Goal: Transaction & Acquisition: Book appointment/travel/reservation

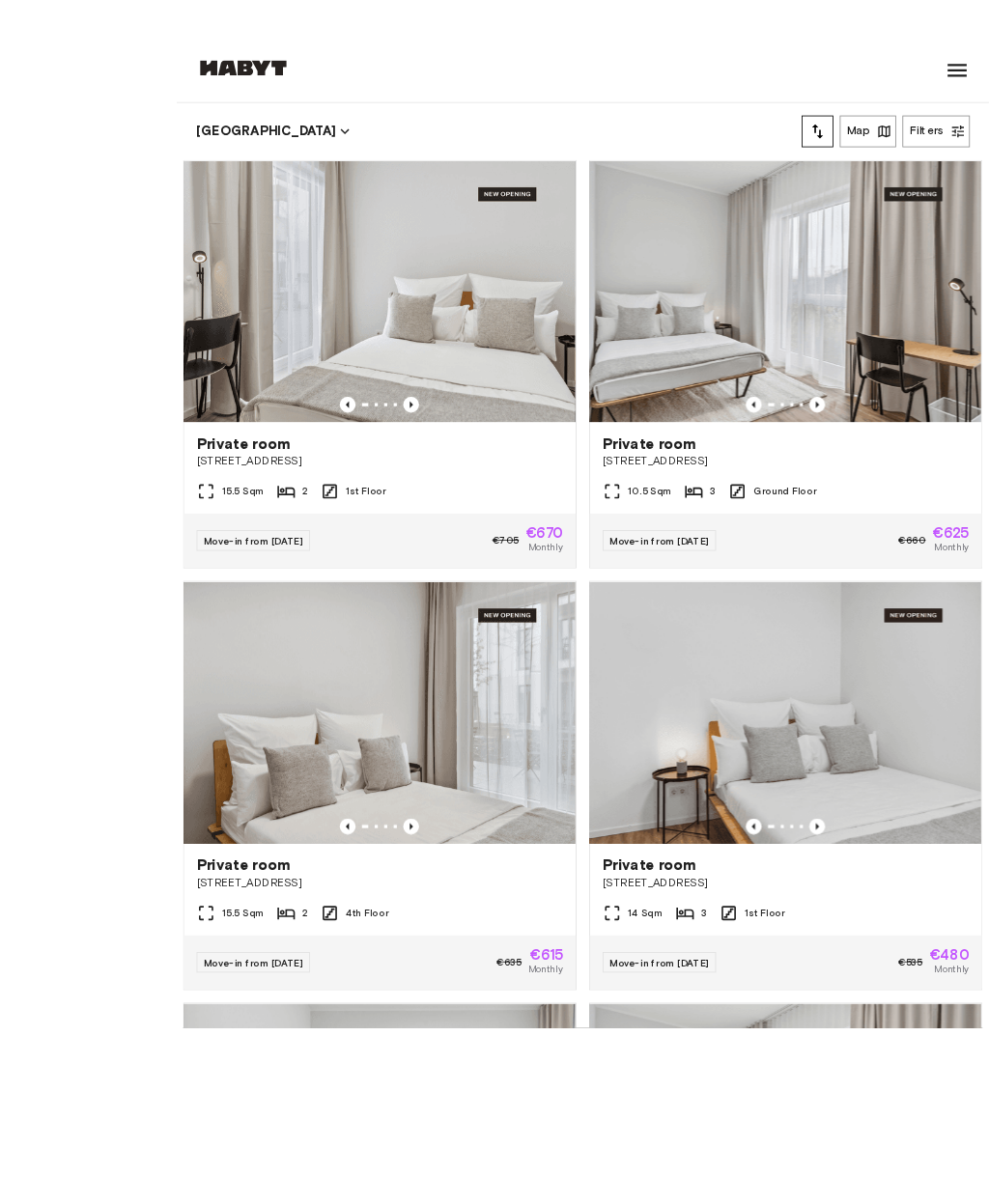
scroll to position [18, 0]
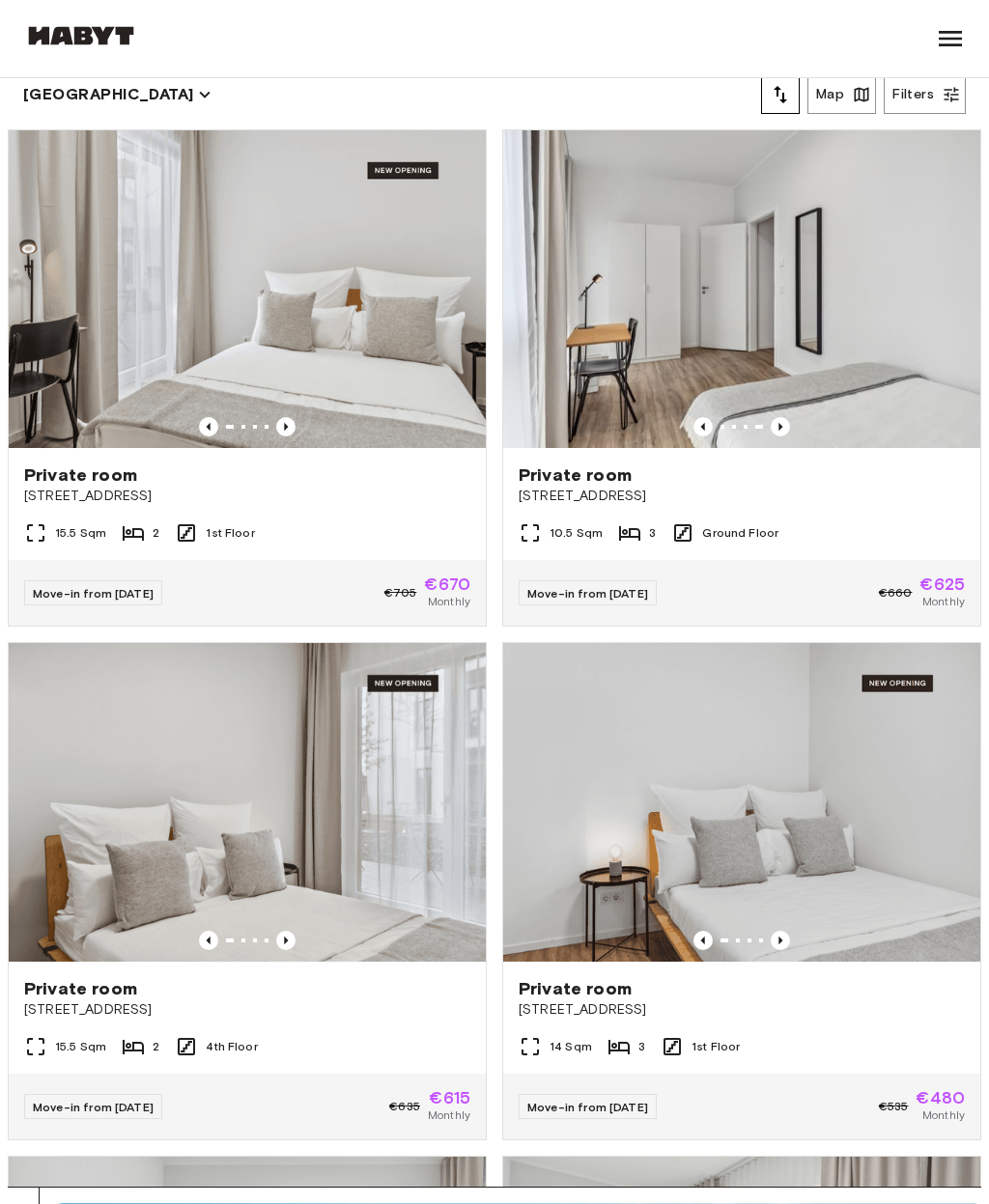
click at [621, 477] on span "Private room" at bounding box center [575, 475] width 113 height 23
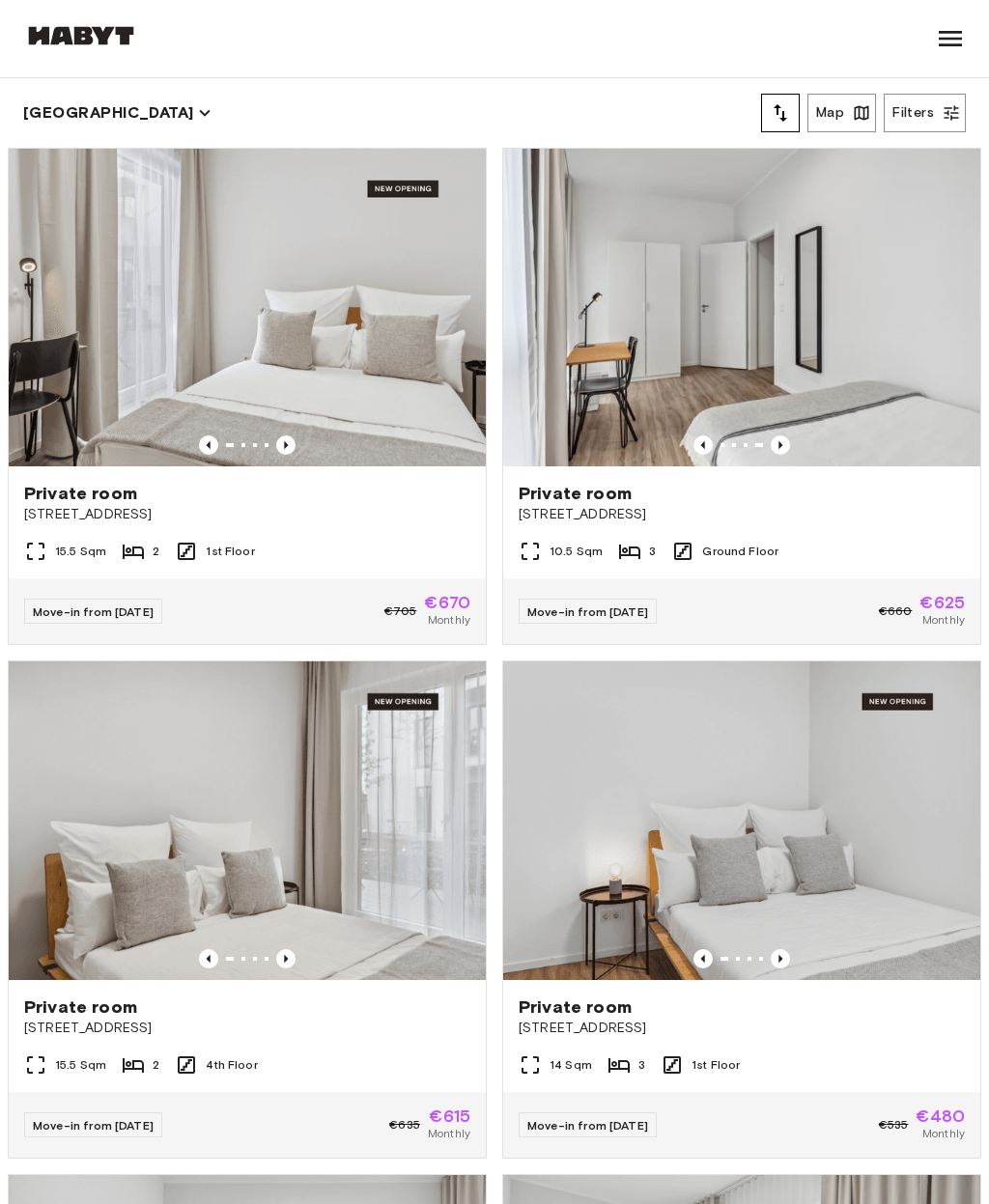
click at [933, 105] on button "Filters" at bounding box center [924, 113] width 82 height 39
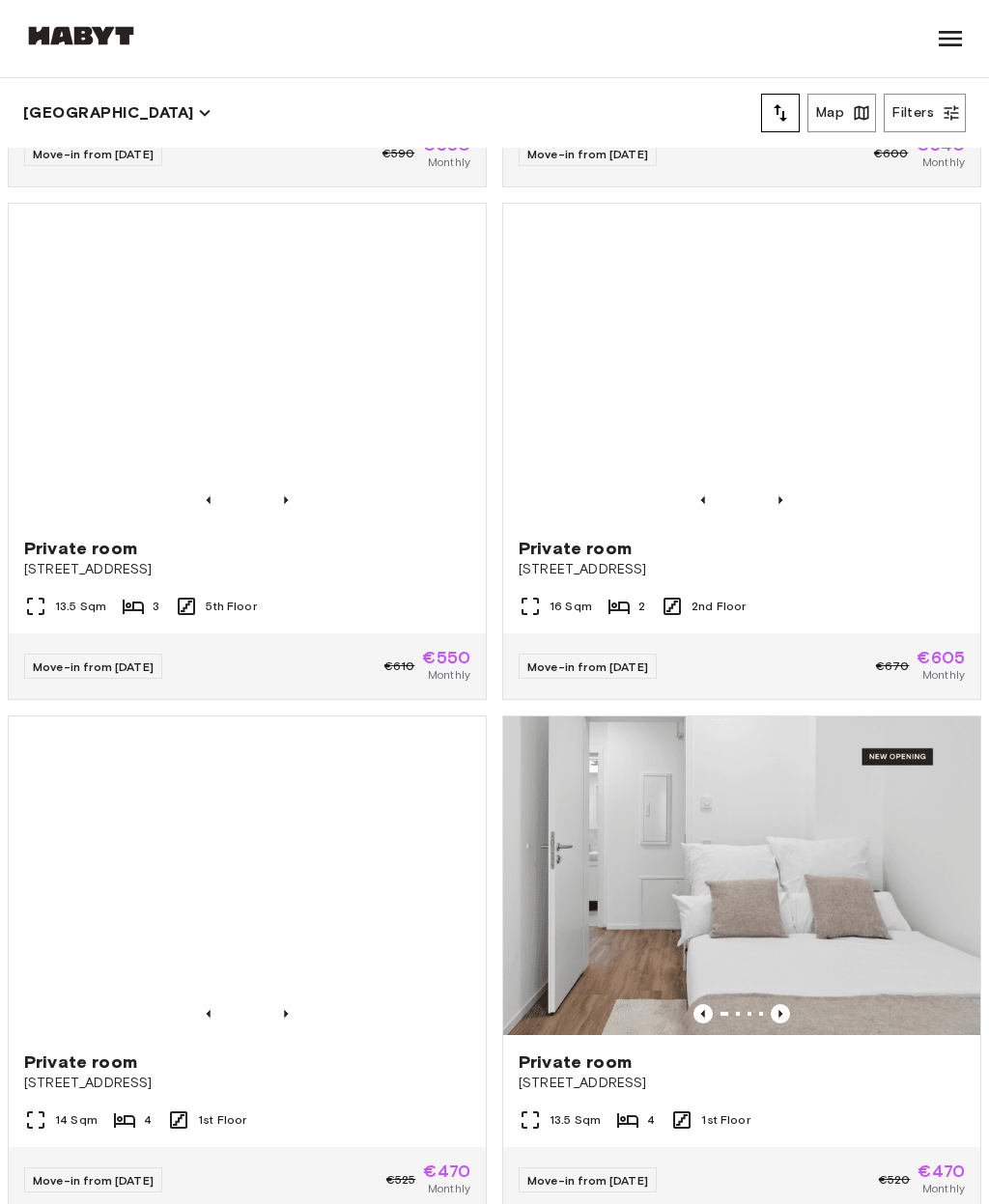
scroll to position [1482, 0]
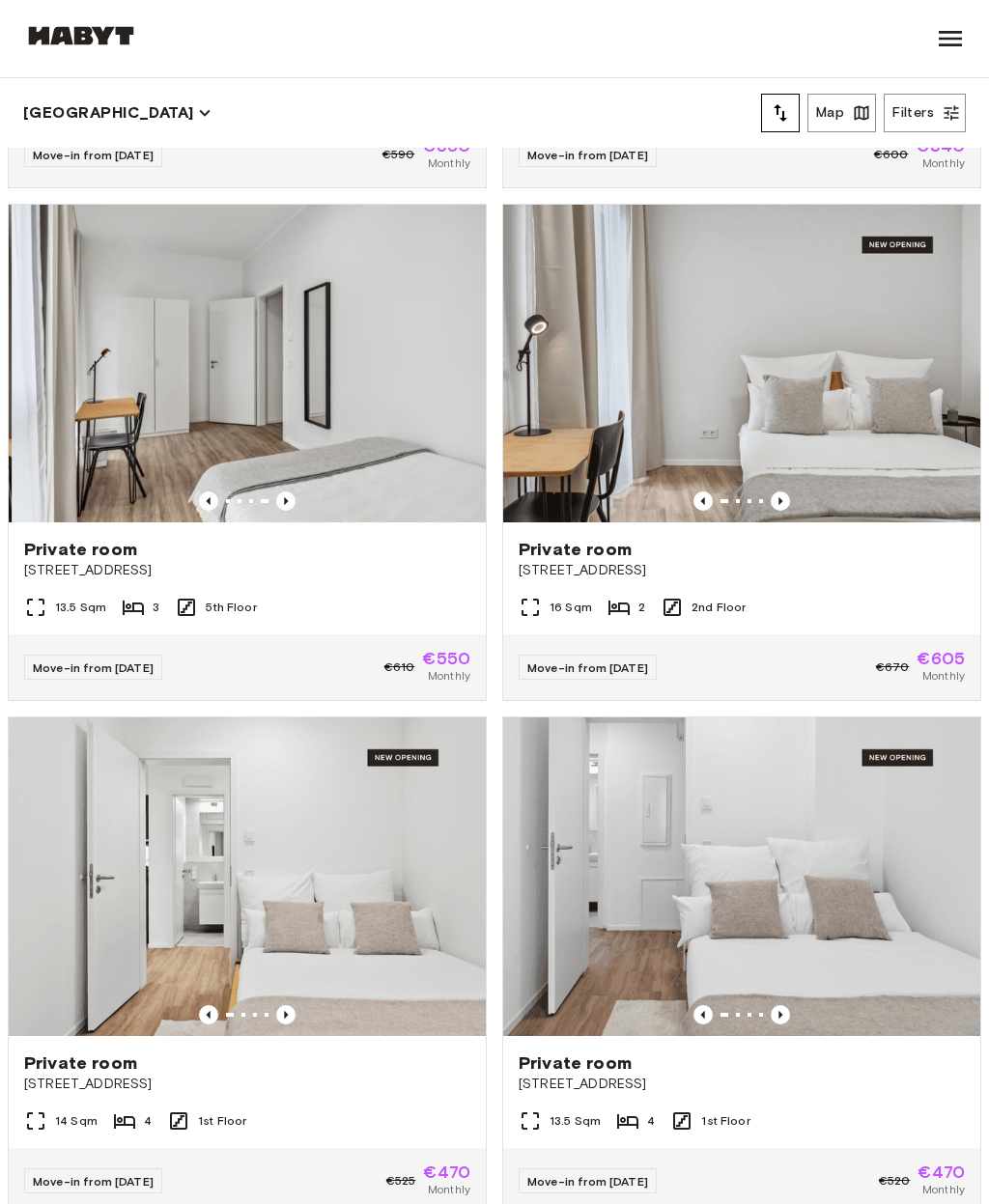
click at [86, 551] on span "Private room" at bounding box center [80, 550] width 113 height 23
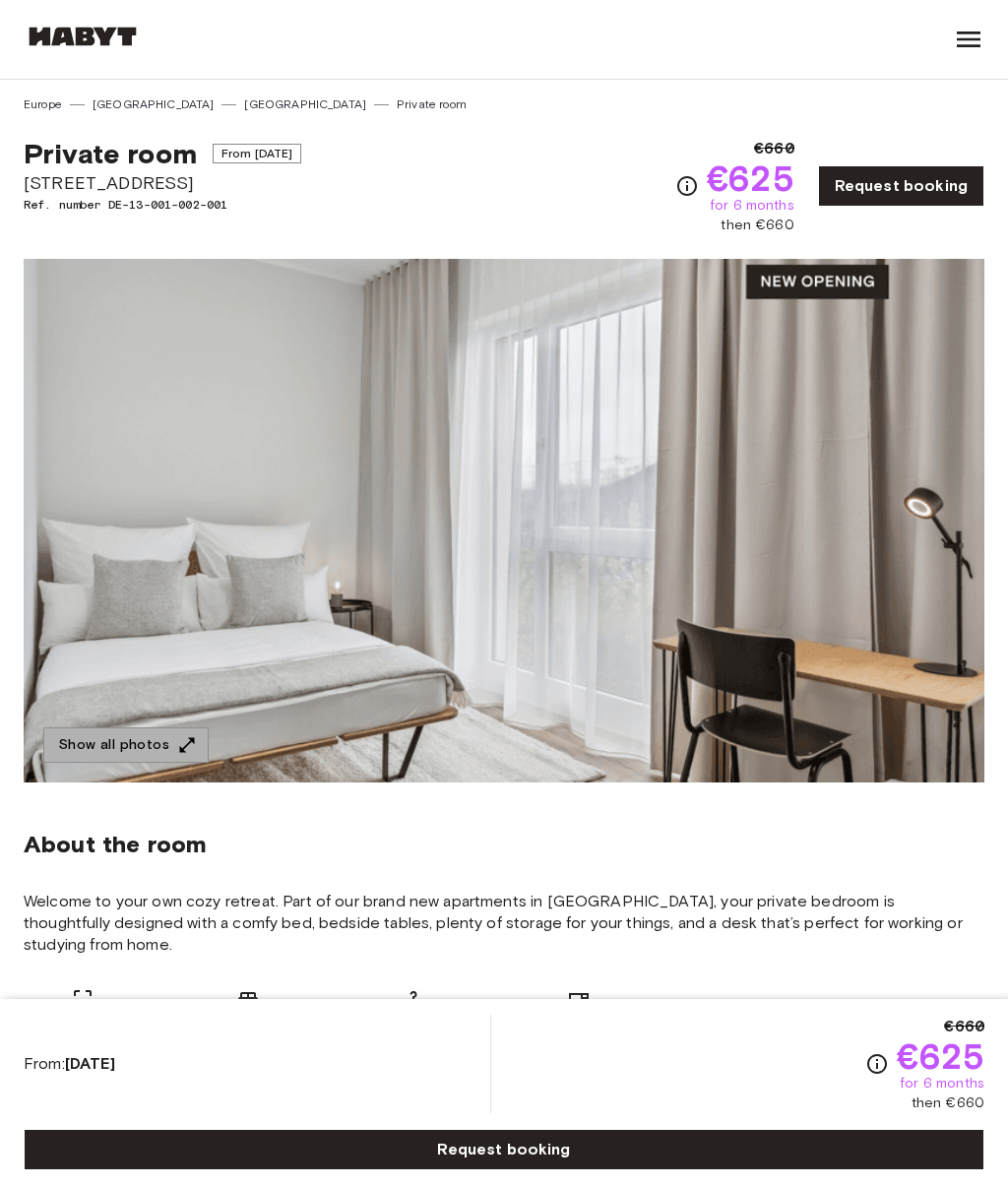
scroll to position [439, 0]
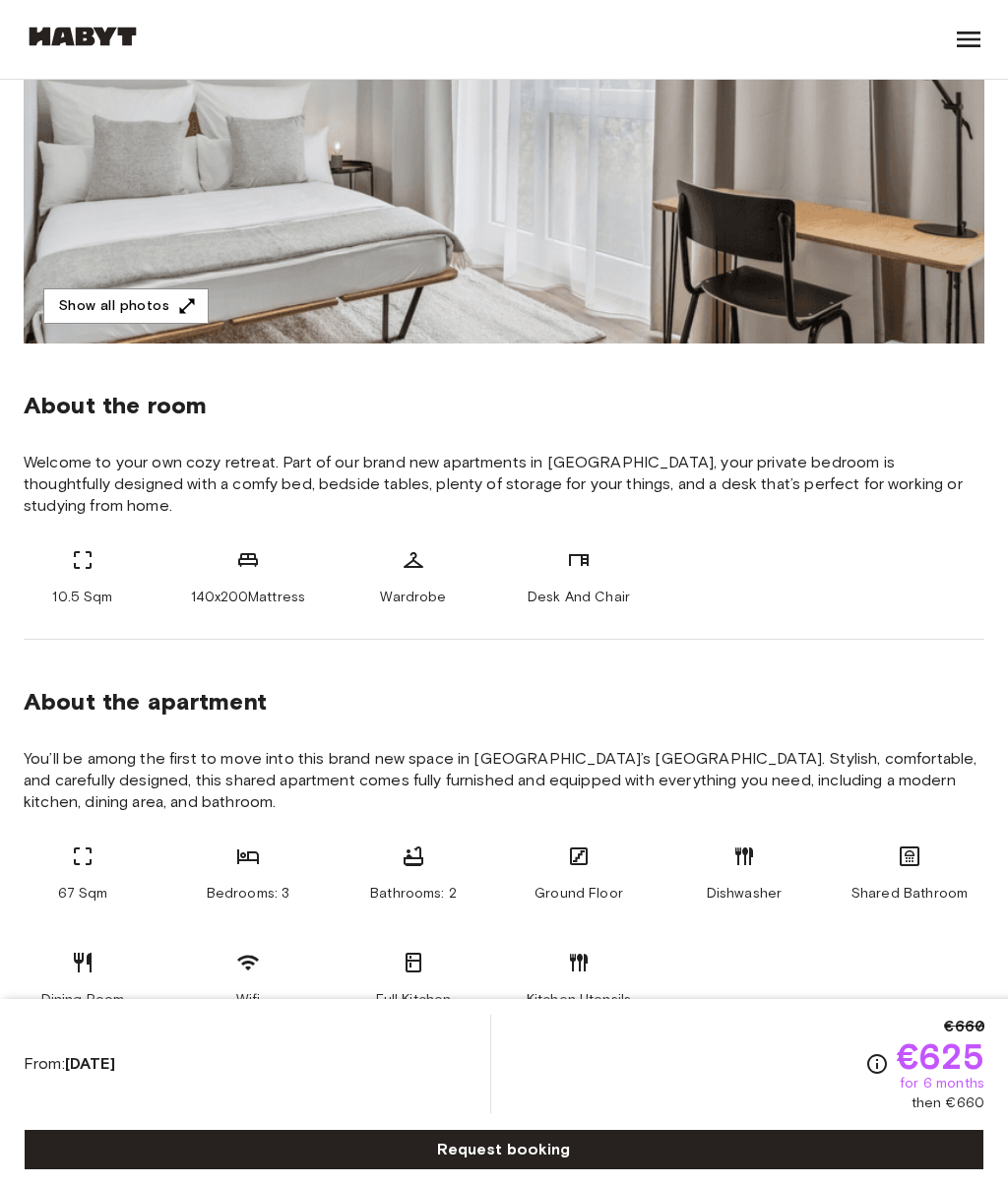
click at [155, 299] on button "Show all photos" at bounding box center [126, 306] width 165 height 37
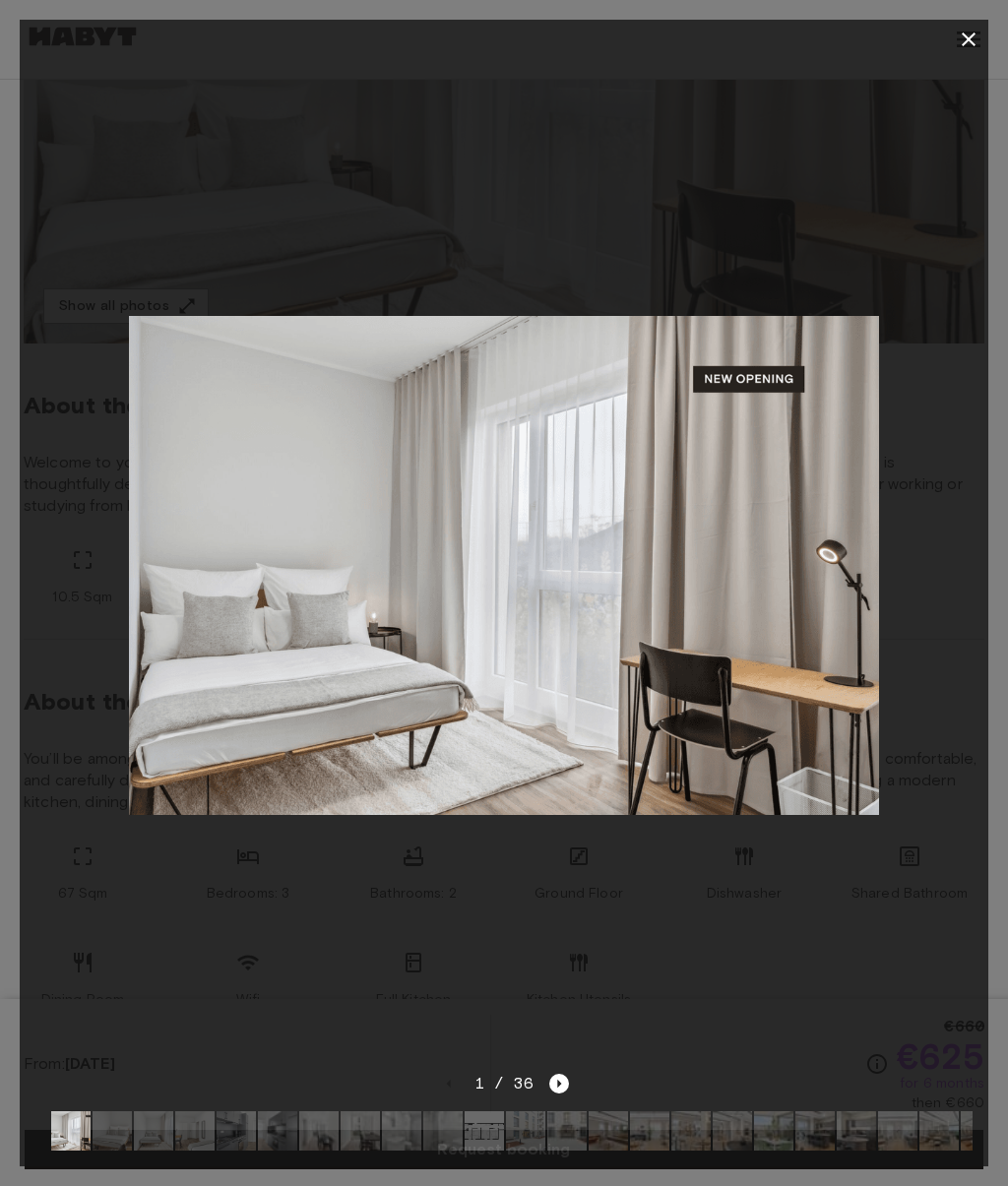
scroll to position [441, 0]
click at [559, 1093] on icon "Next image" at bounding box center [559, 1083] width 20 height 20
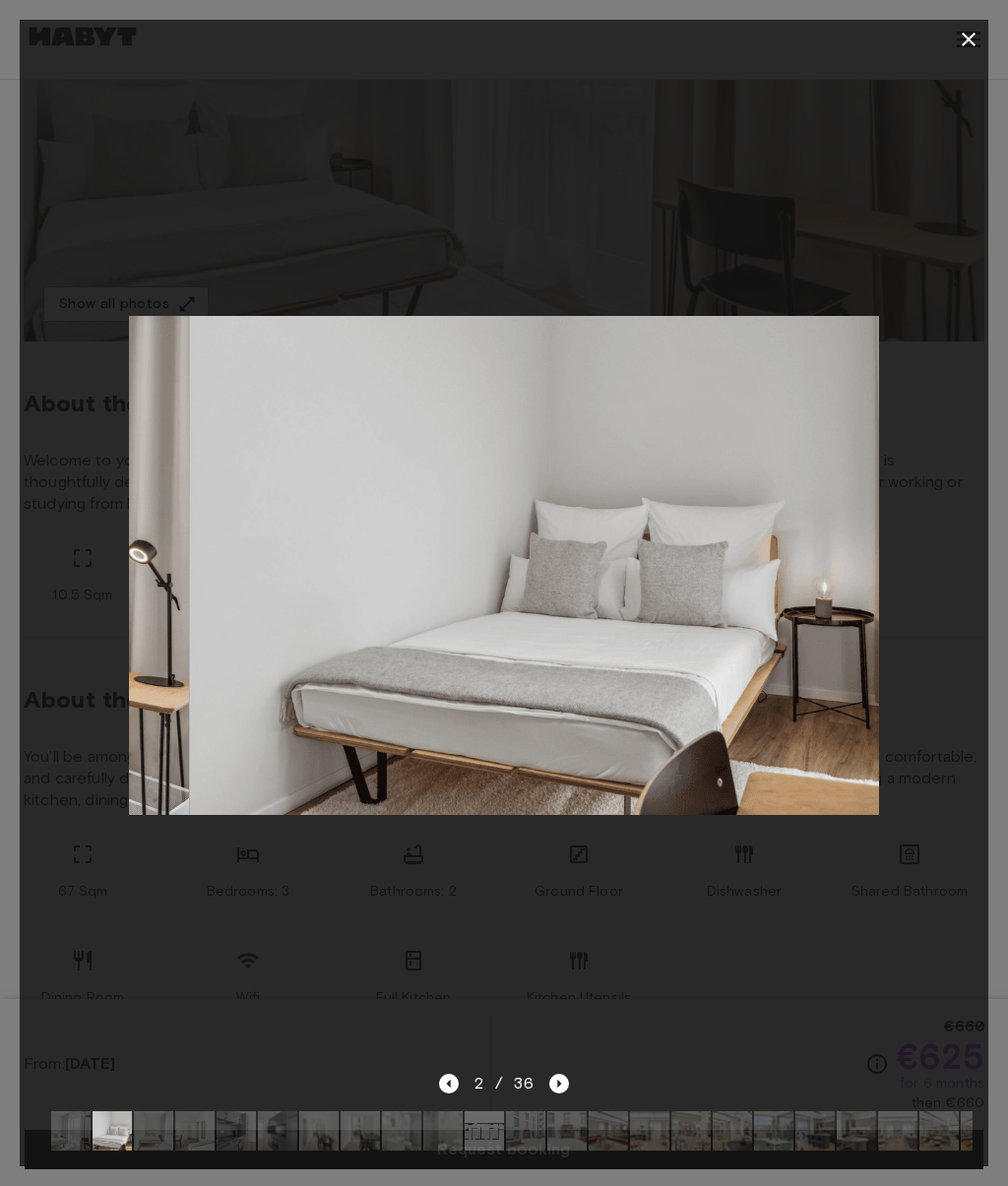
click at [567, 1093] on icon "Next image" at bounding box center [559, 1083] width 20 height 20
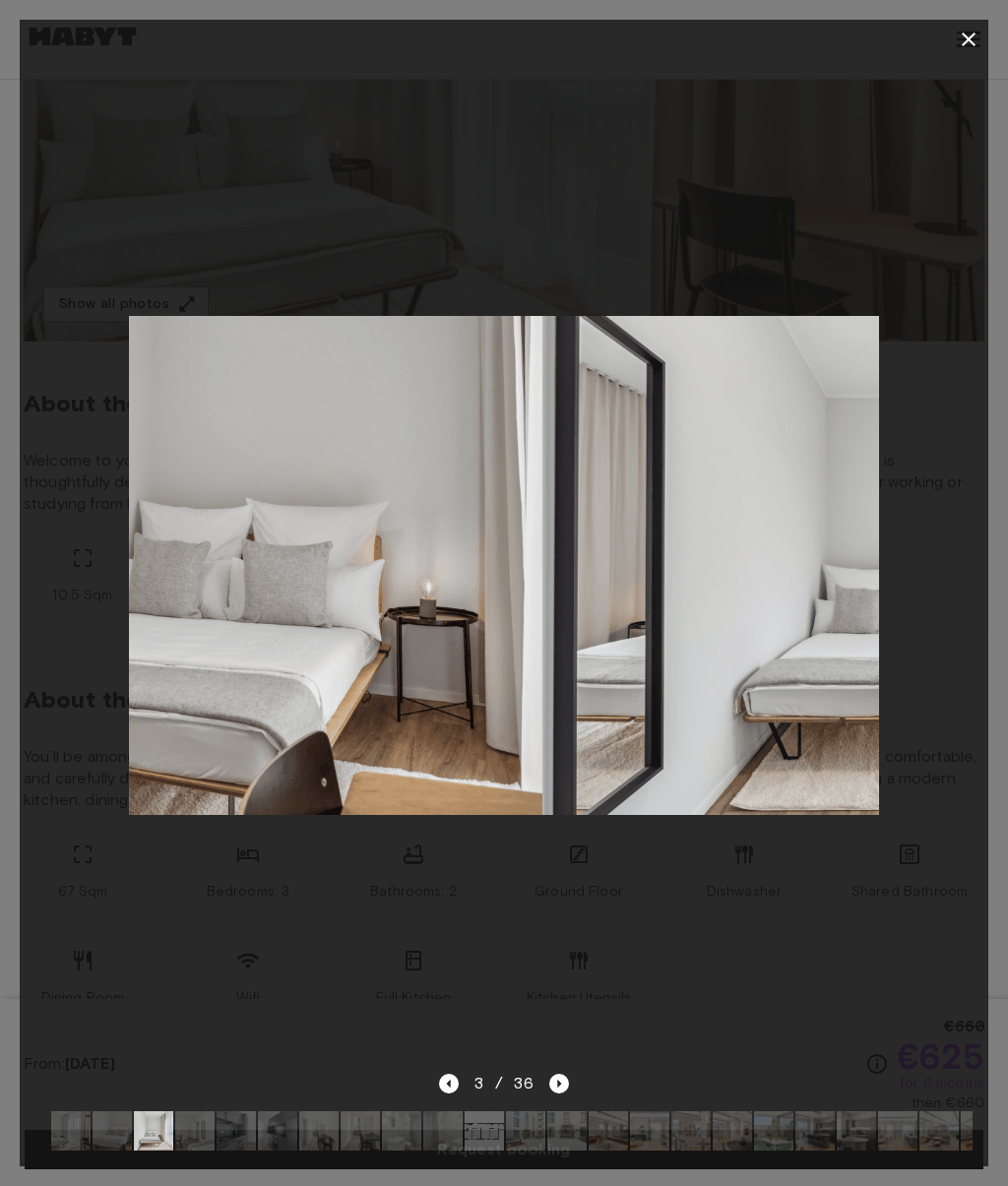
click at [570, 1166] on div "3 / 36" at bounding box center [504, 1119] width 968 height 95
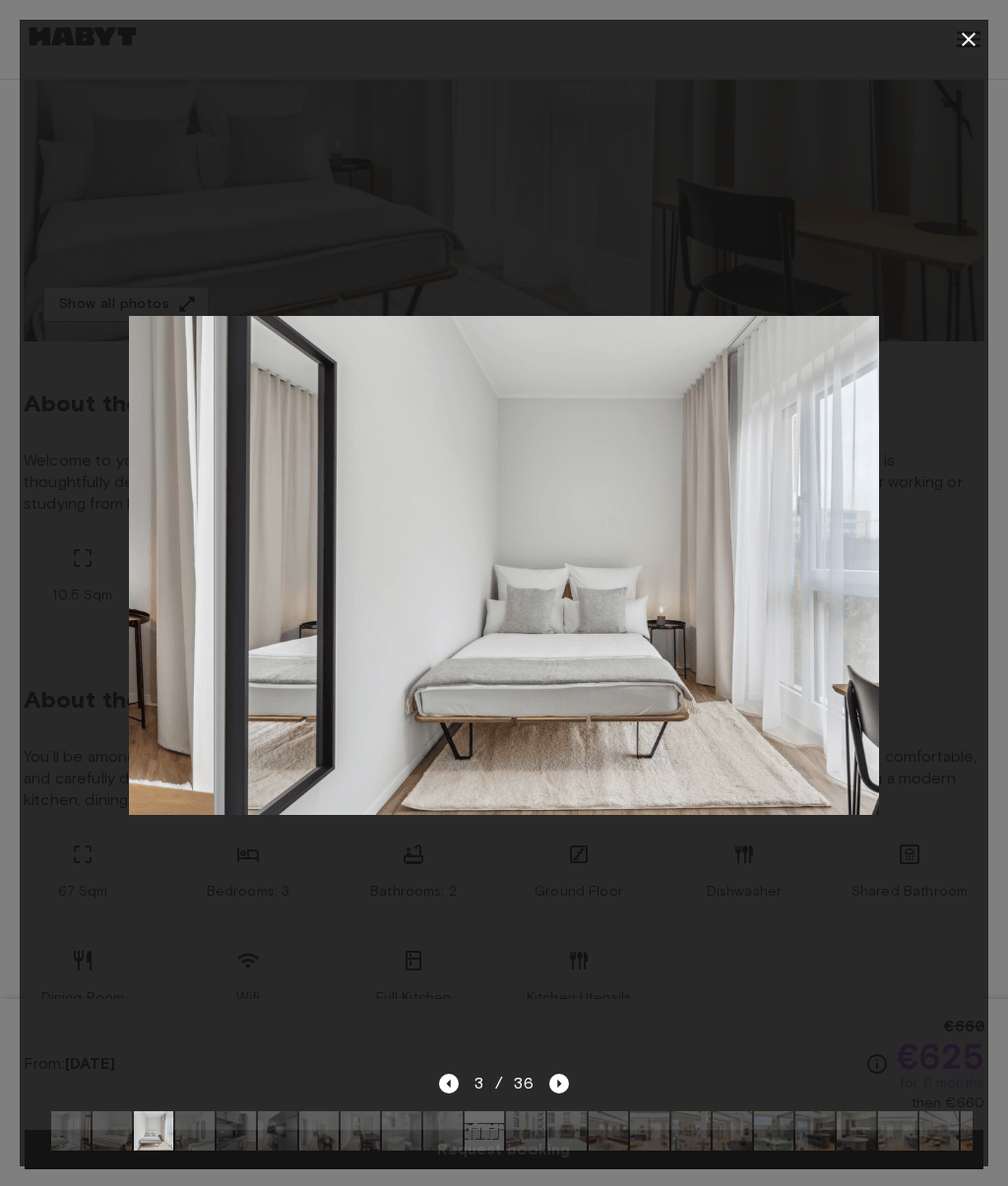
click at [563, 1093] on icon "Next image" at bounding box center [559, 1083] width 20 height 20
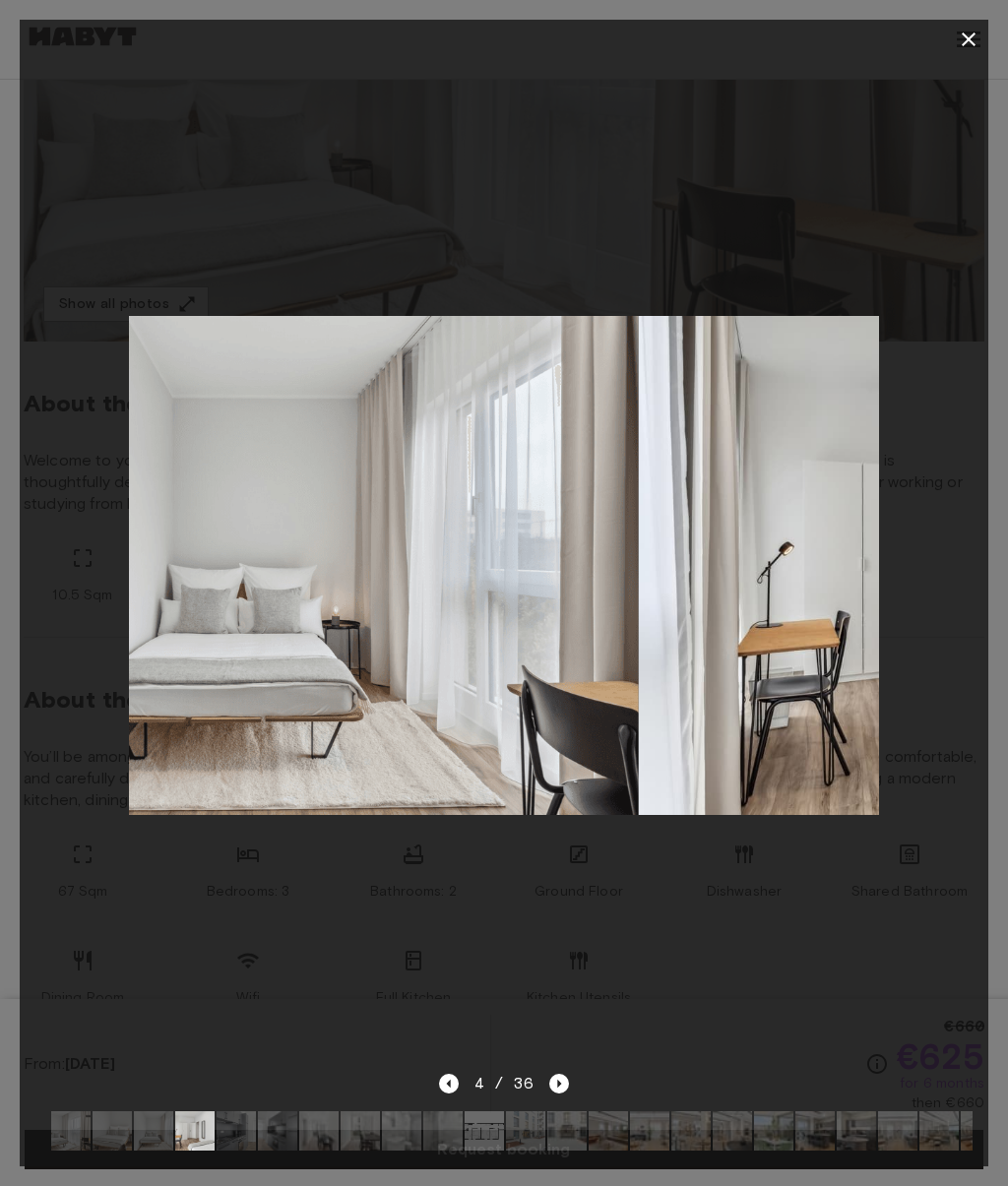
click at [562, 1093] on icon "Next image" at bounding box center [559, 1083] width 20 height 20
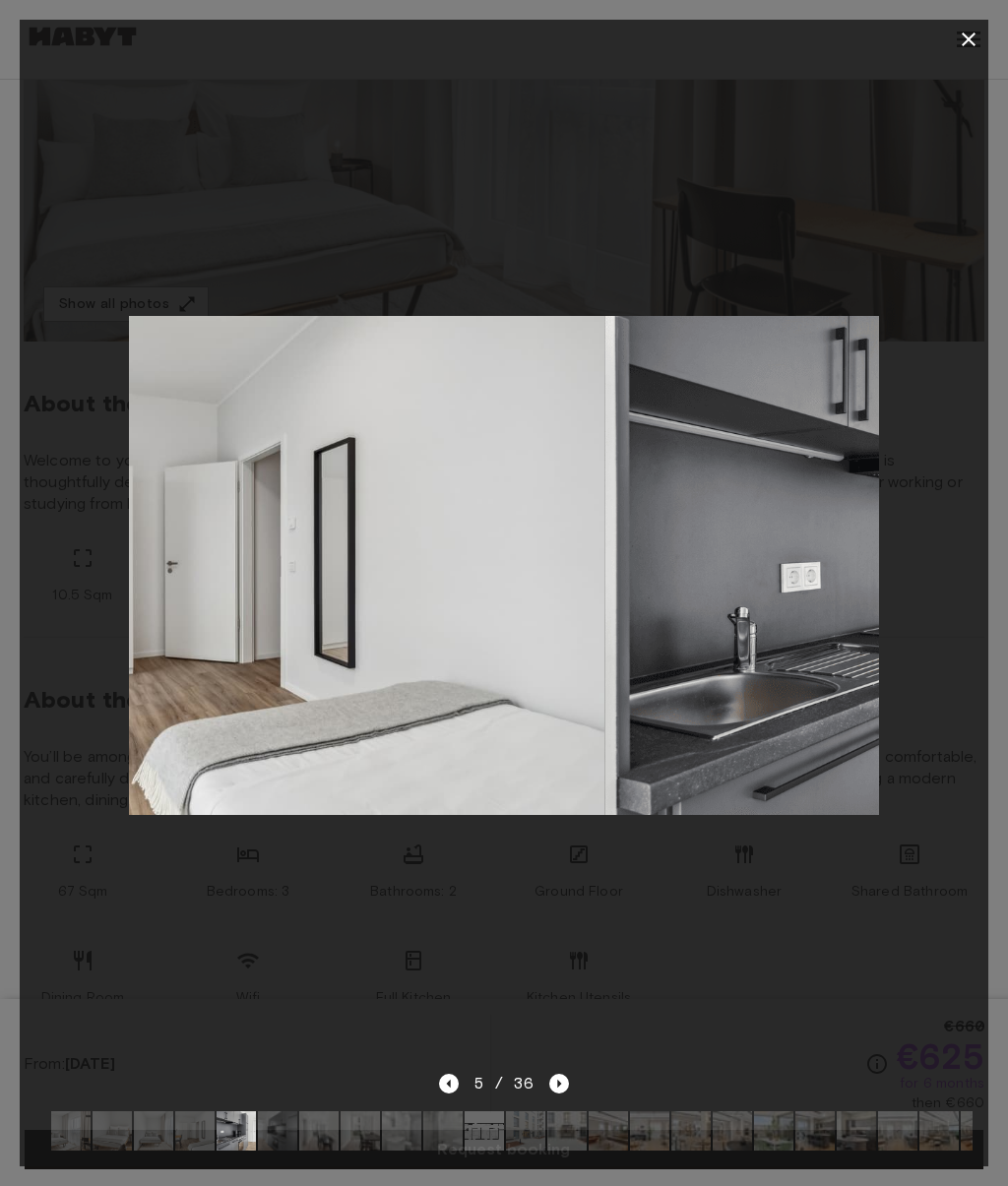
click at [565, 1093] on icon "Next image" at bounding box center [559, 1083] width 20 height 20
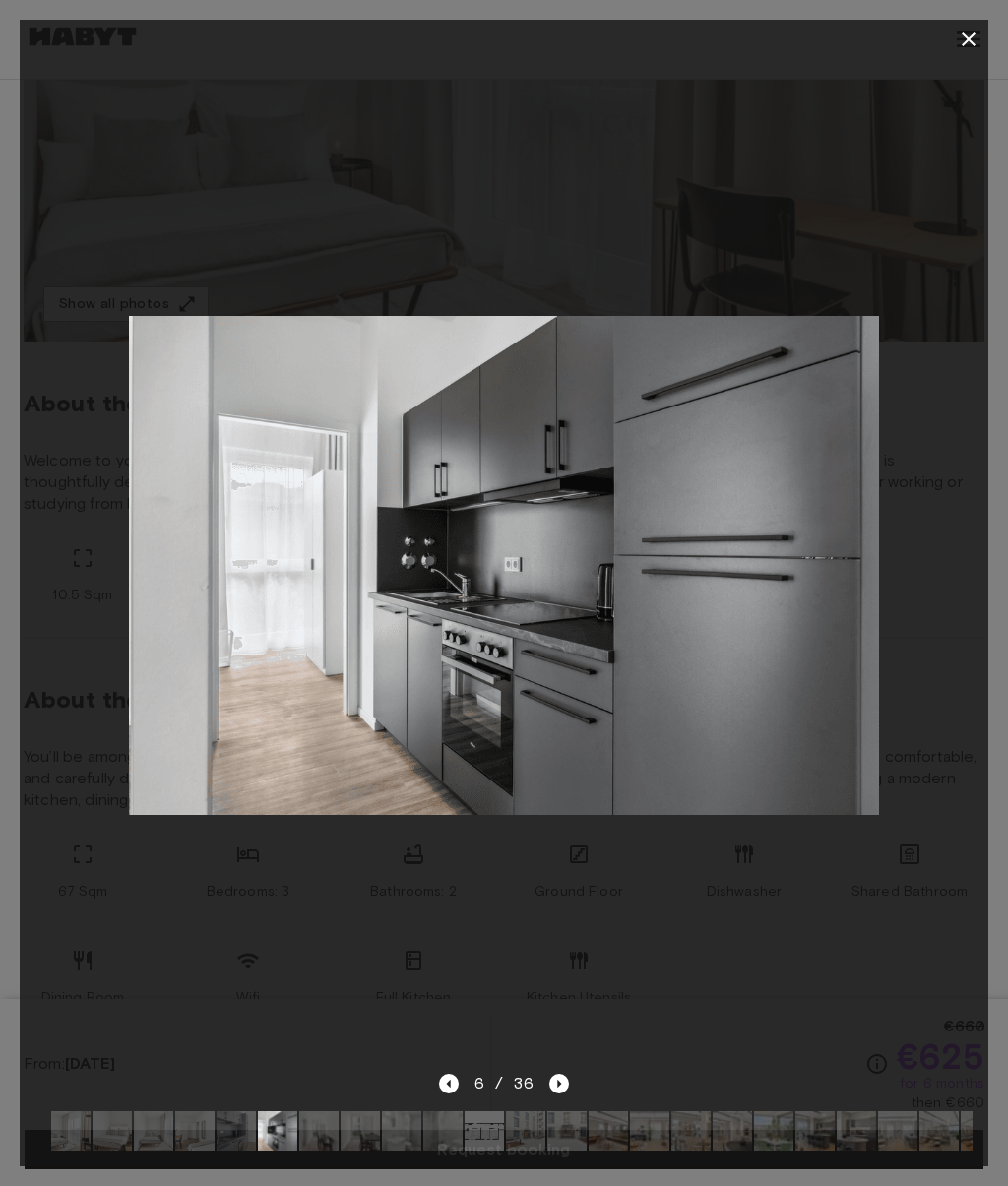
click at [455, 1093] on icon "Previous image" at bounding box center [449, 1083] width 20 height 20
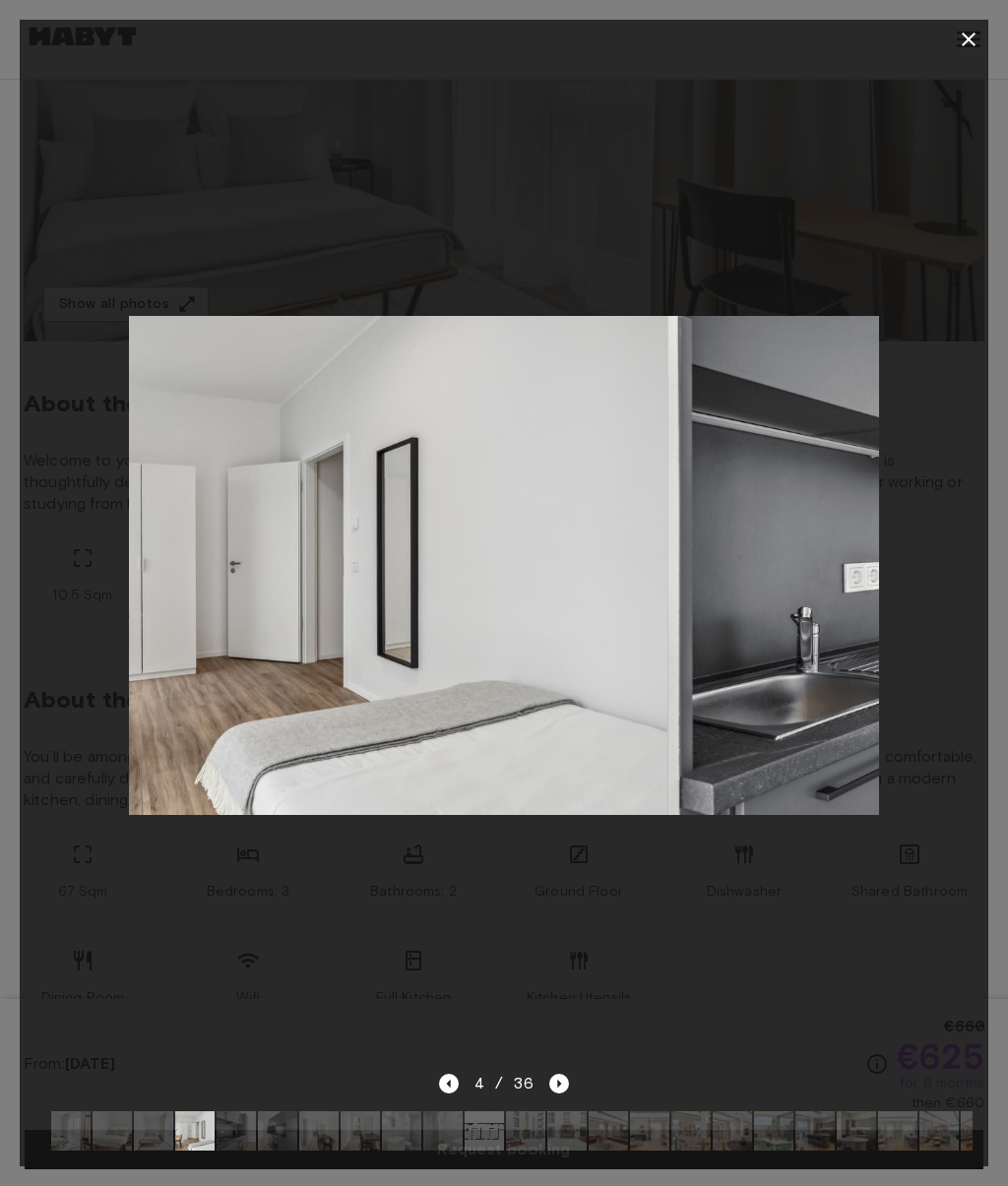
click at [450, 1087] on icon "Previous image" at bounding box center [448, 1083] width 4 height 8
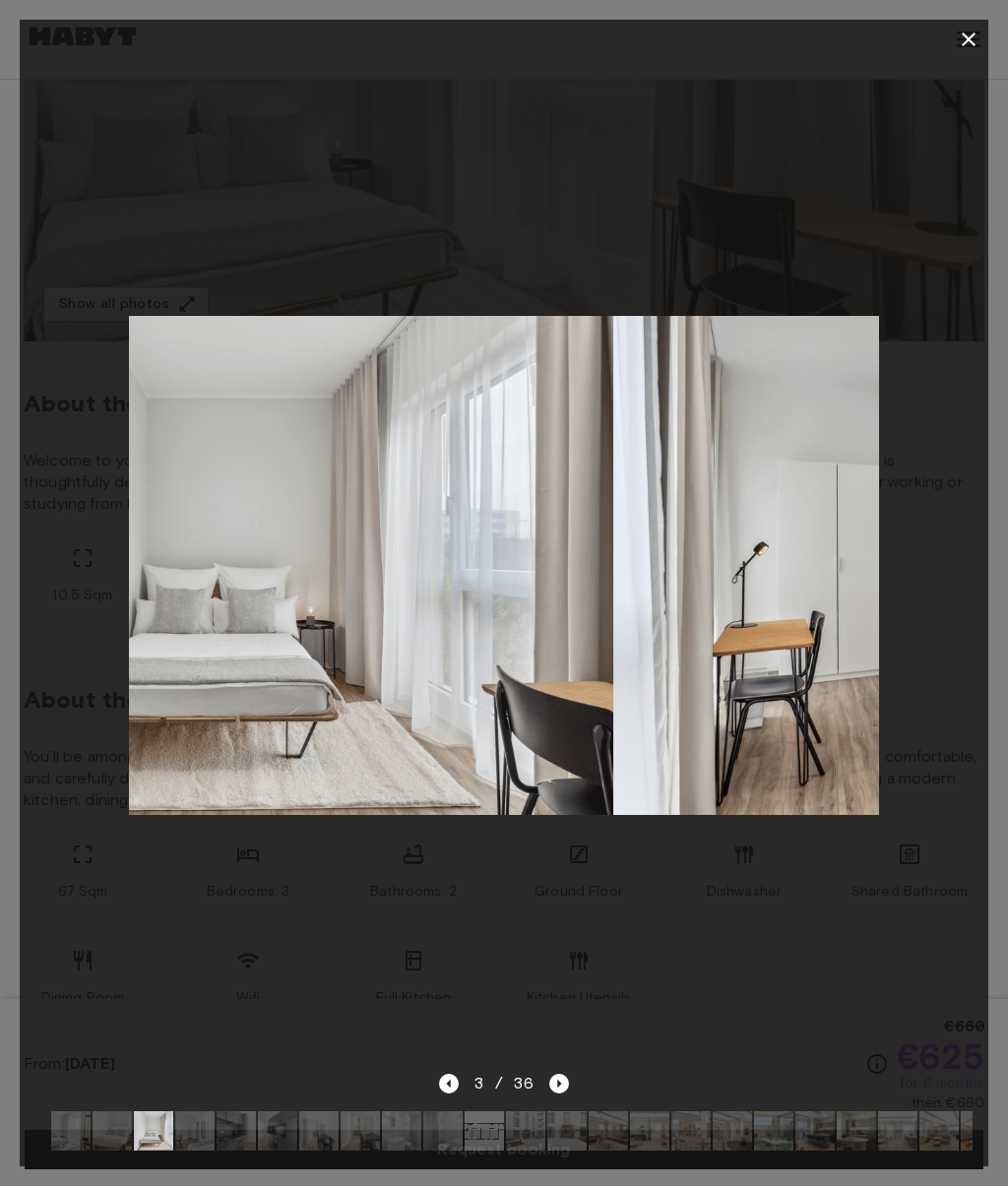
click at [564, 1093] on icon "Next image" at bounding box center [559, 1083] width 20 height 20
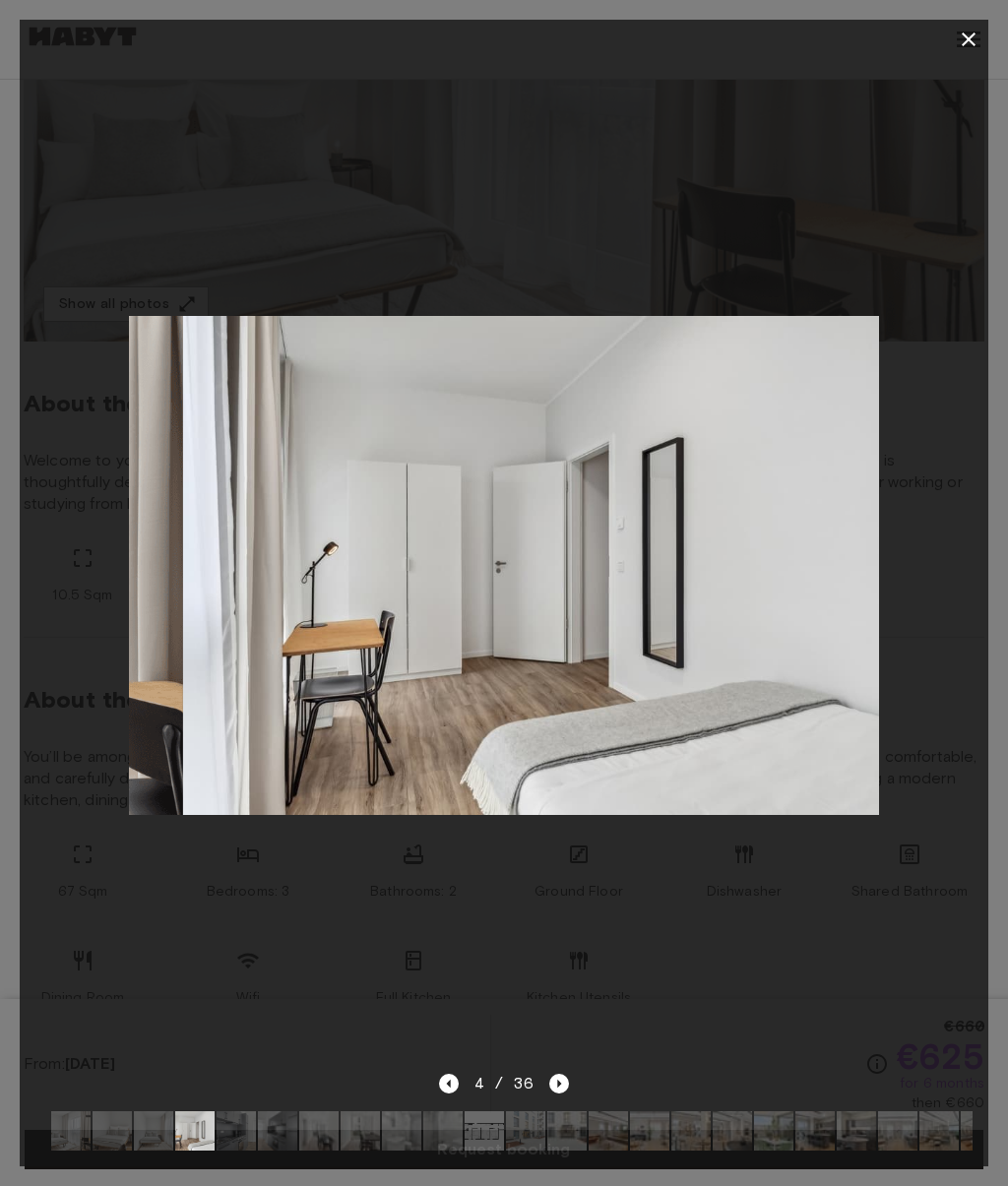
click at [561, 1093] on icon "Next image" at bounding box center [559, 1083] width 20 height 20
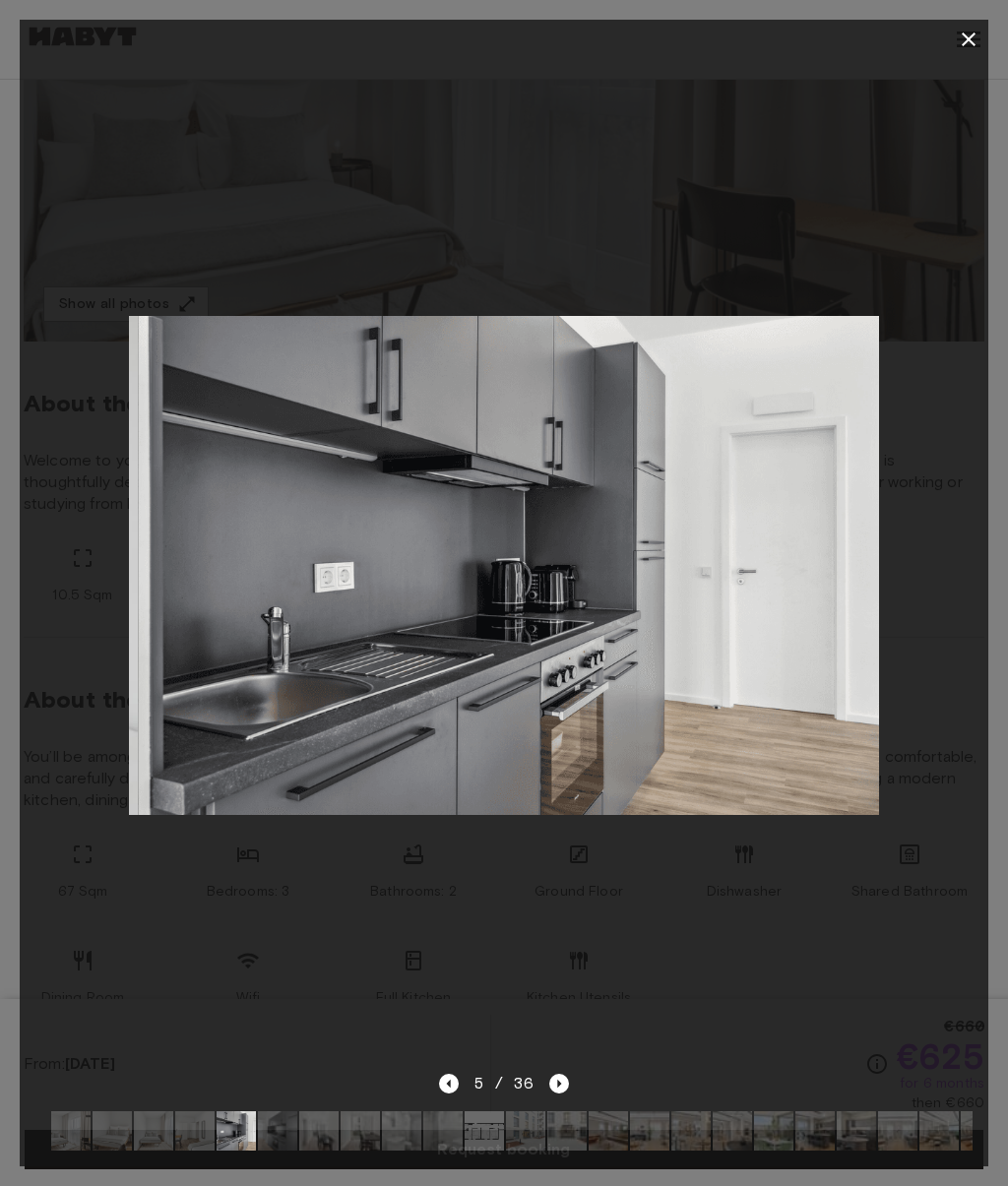
click at [566, 1093] on icon "Next image" at bounding box center [559, 1083] width 20 height 20
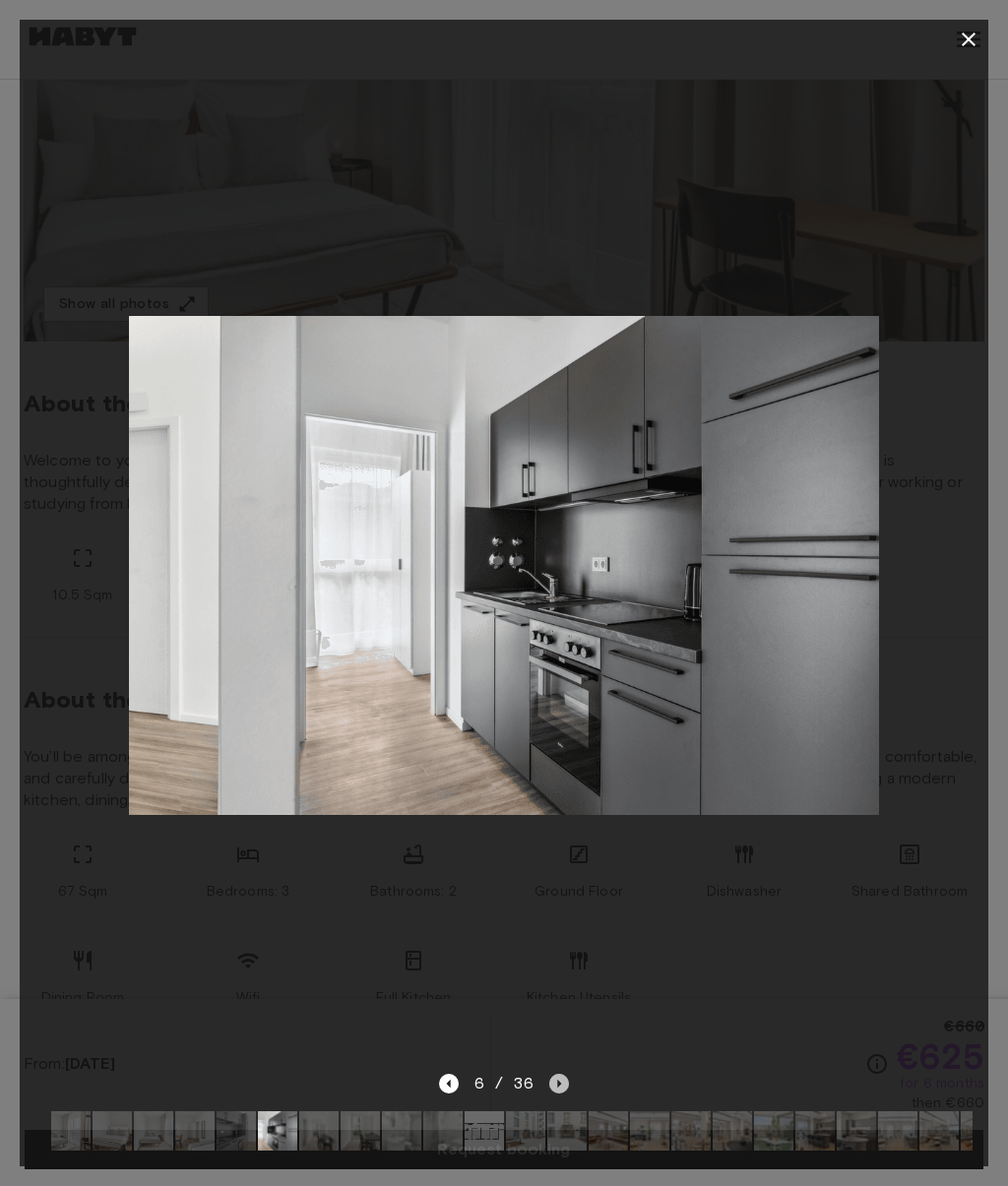
click at [558, 1087] on icon "Next image" at bounding box center [560, 1083] width 4 height 8
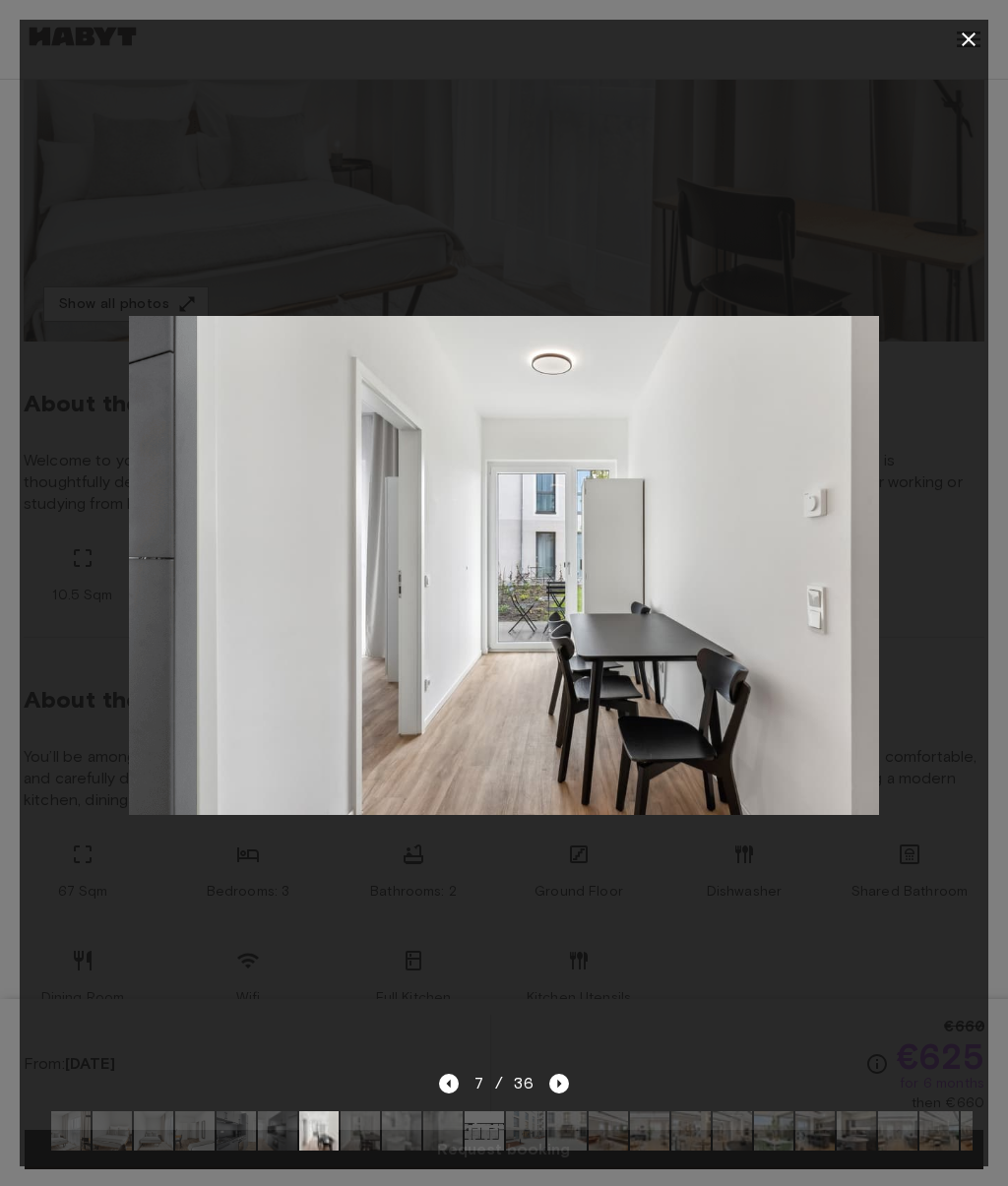
click at [561, 1093] on icon "Next image" at bounding box center [559, 1083] width 20 height 20
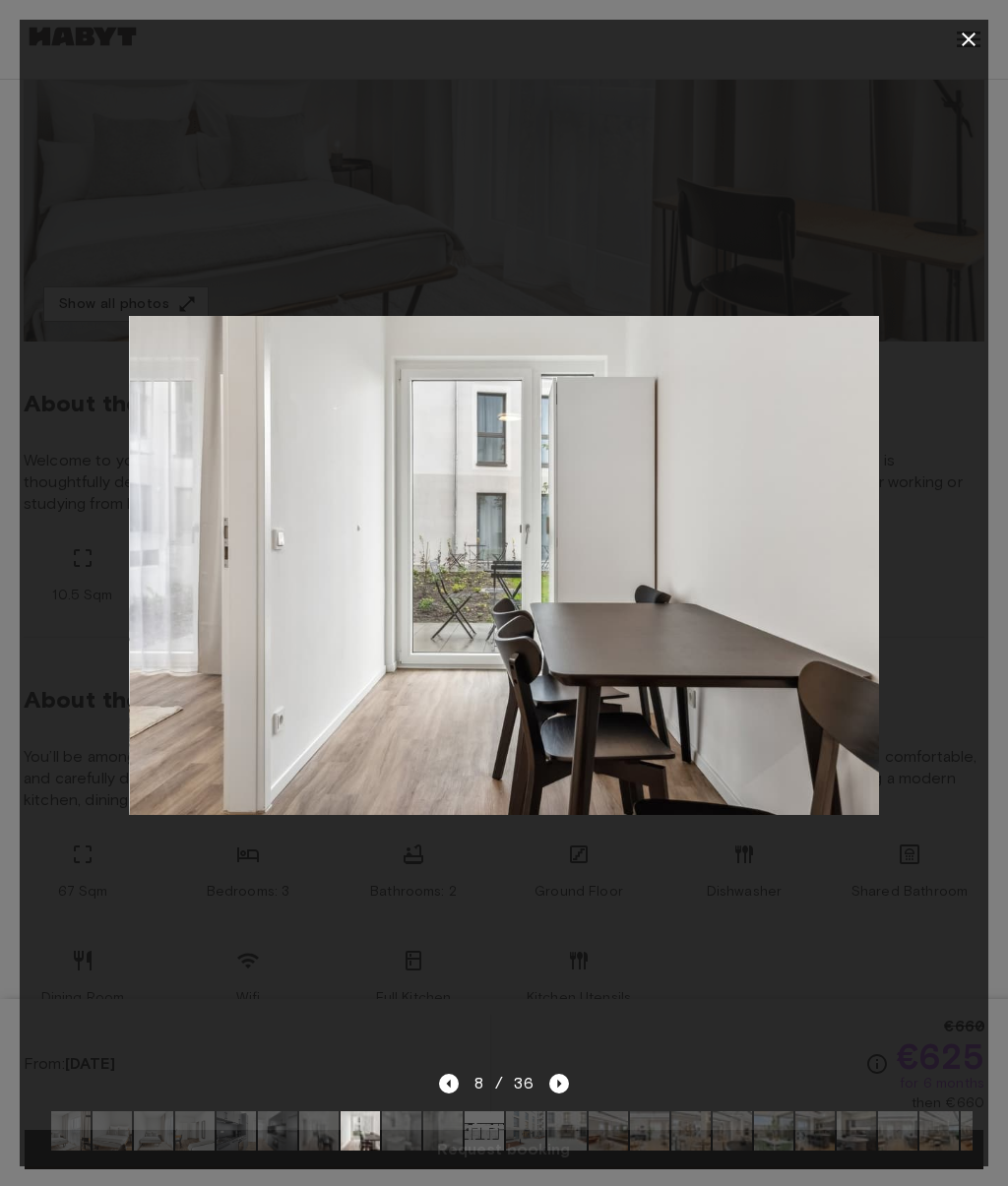
click at [566, 1093] on icon "Next image" at bounding box center [559, 1083] width 20 height 20
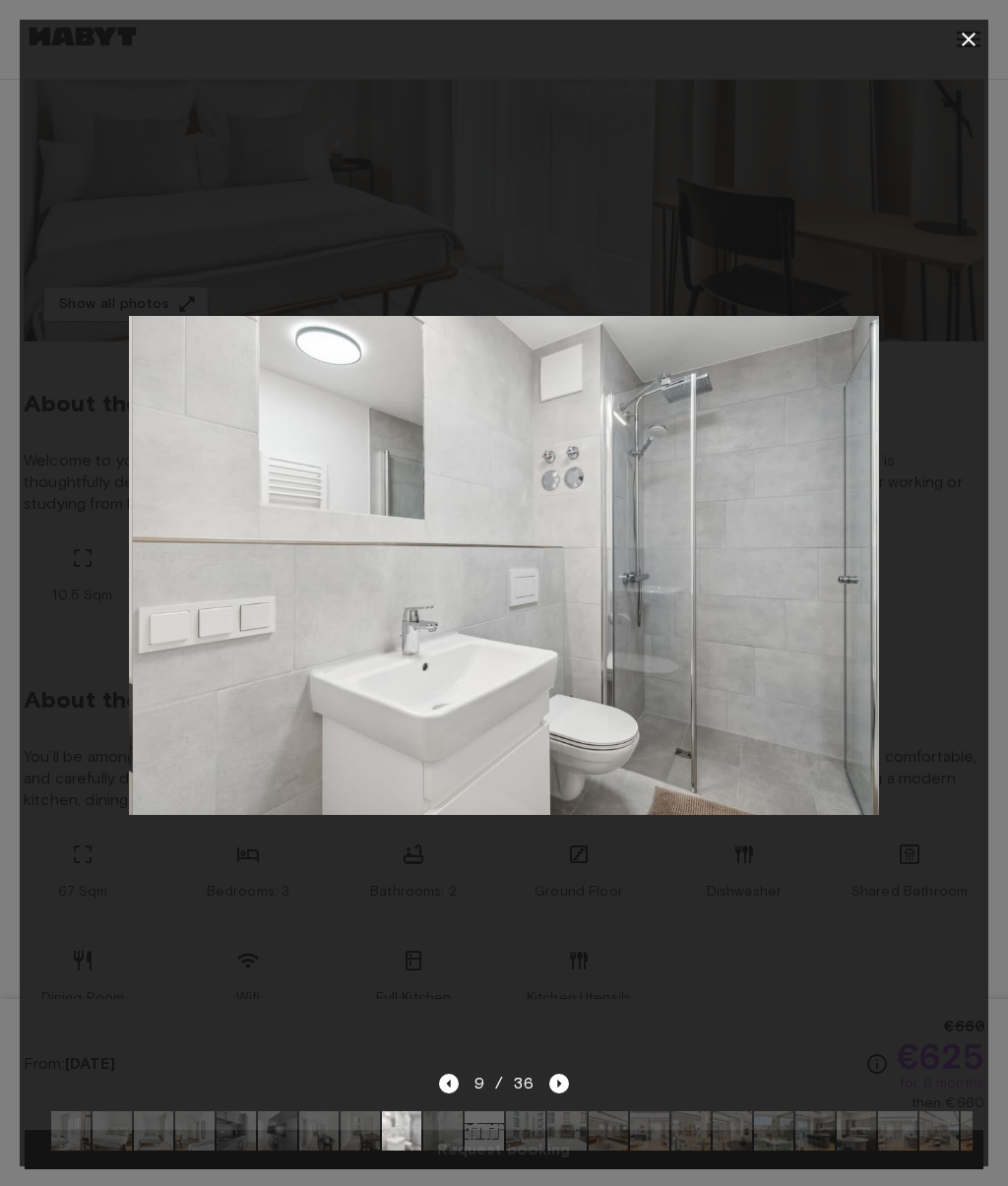
click at [567, 1093] on icon "Next image" at bounding box center [559, 1083] width 20 height 20
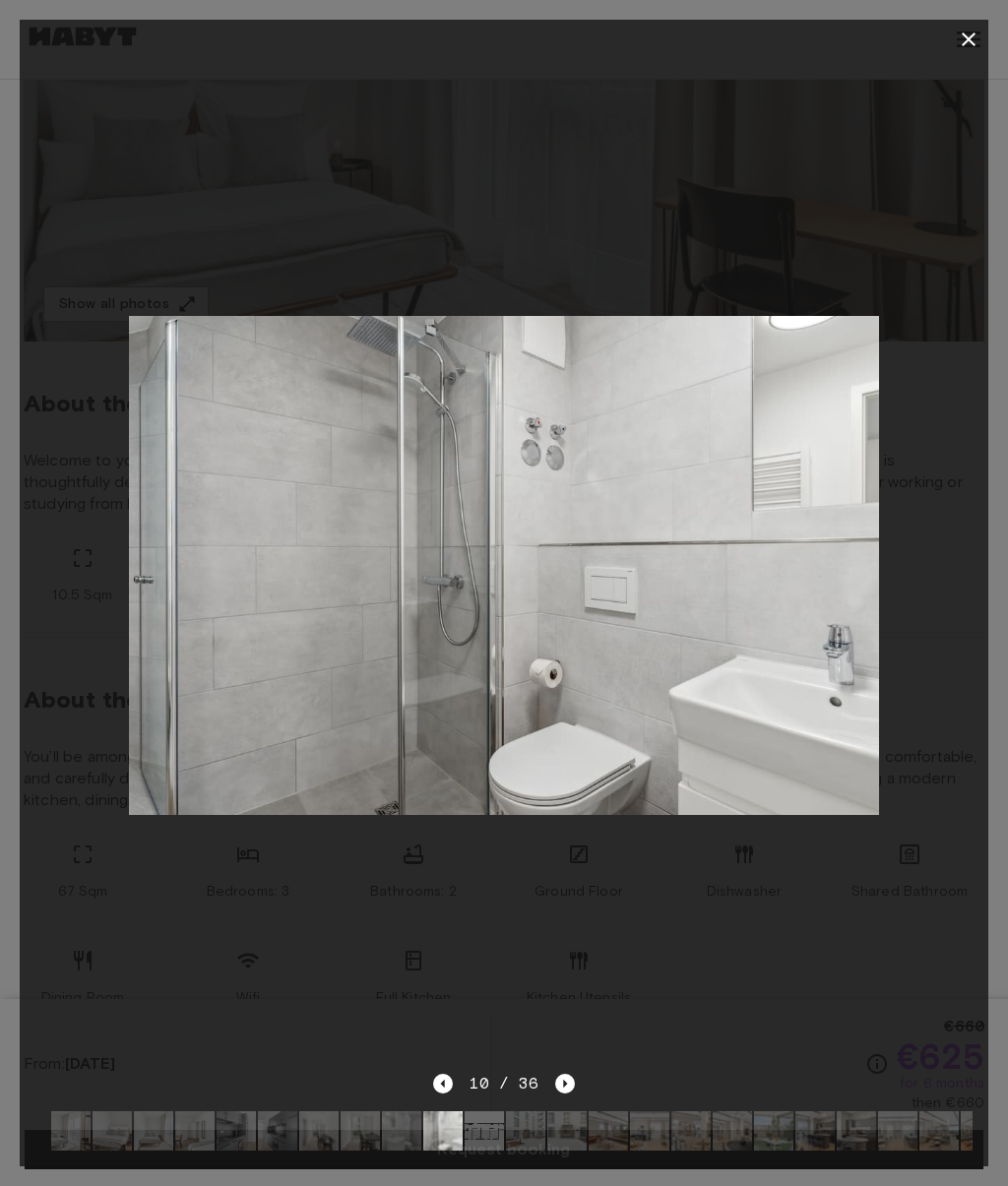
click at [559, 1093] on icon "Next image" at bounding box center [565, 1083] width 20 height 20
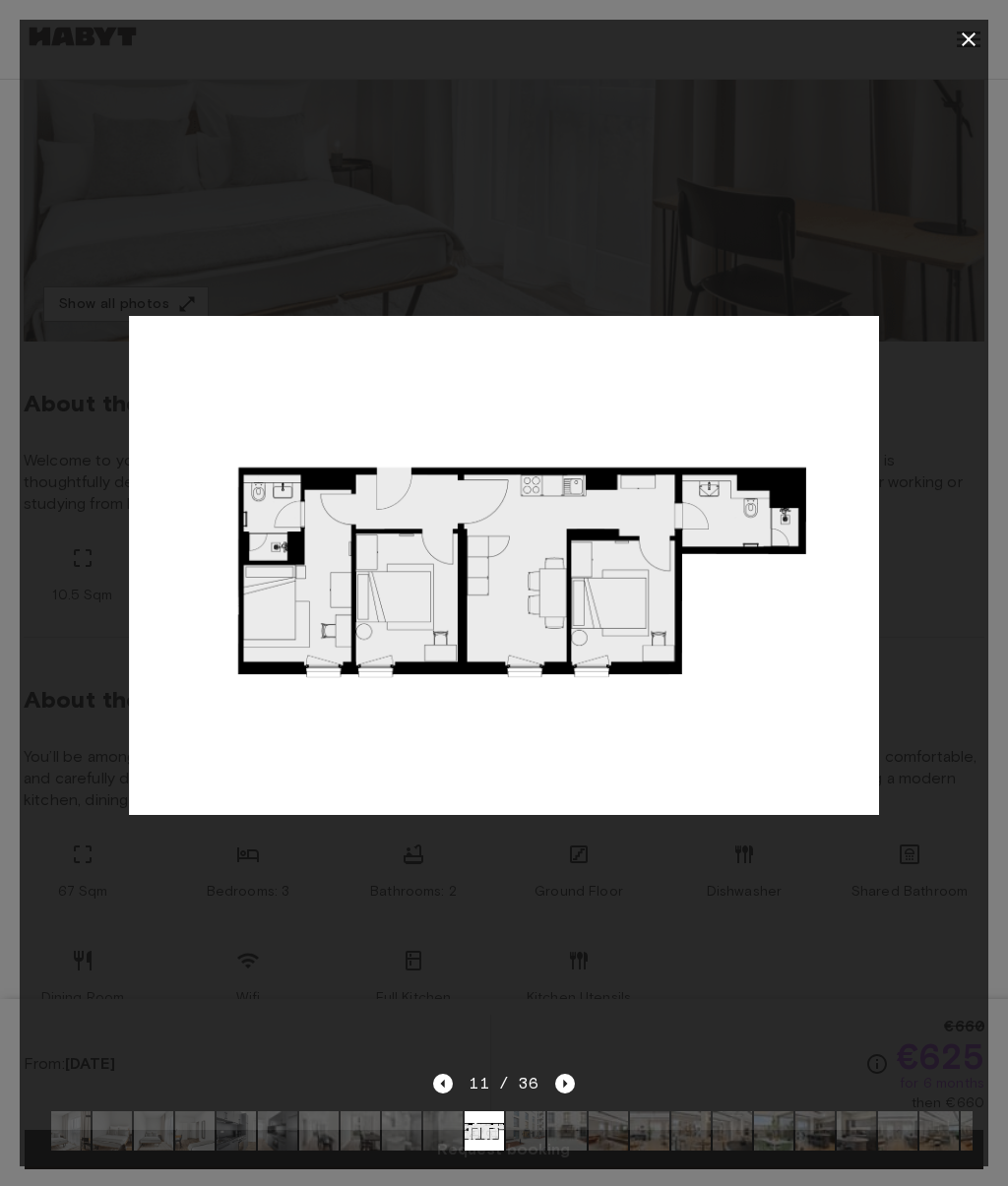
click at [563, 1087] on icon "Next image" at bounding box center [565, 1083] width 4 height 8
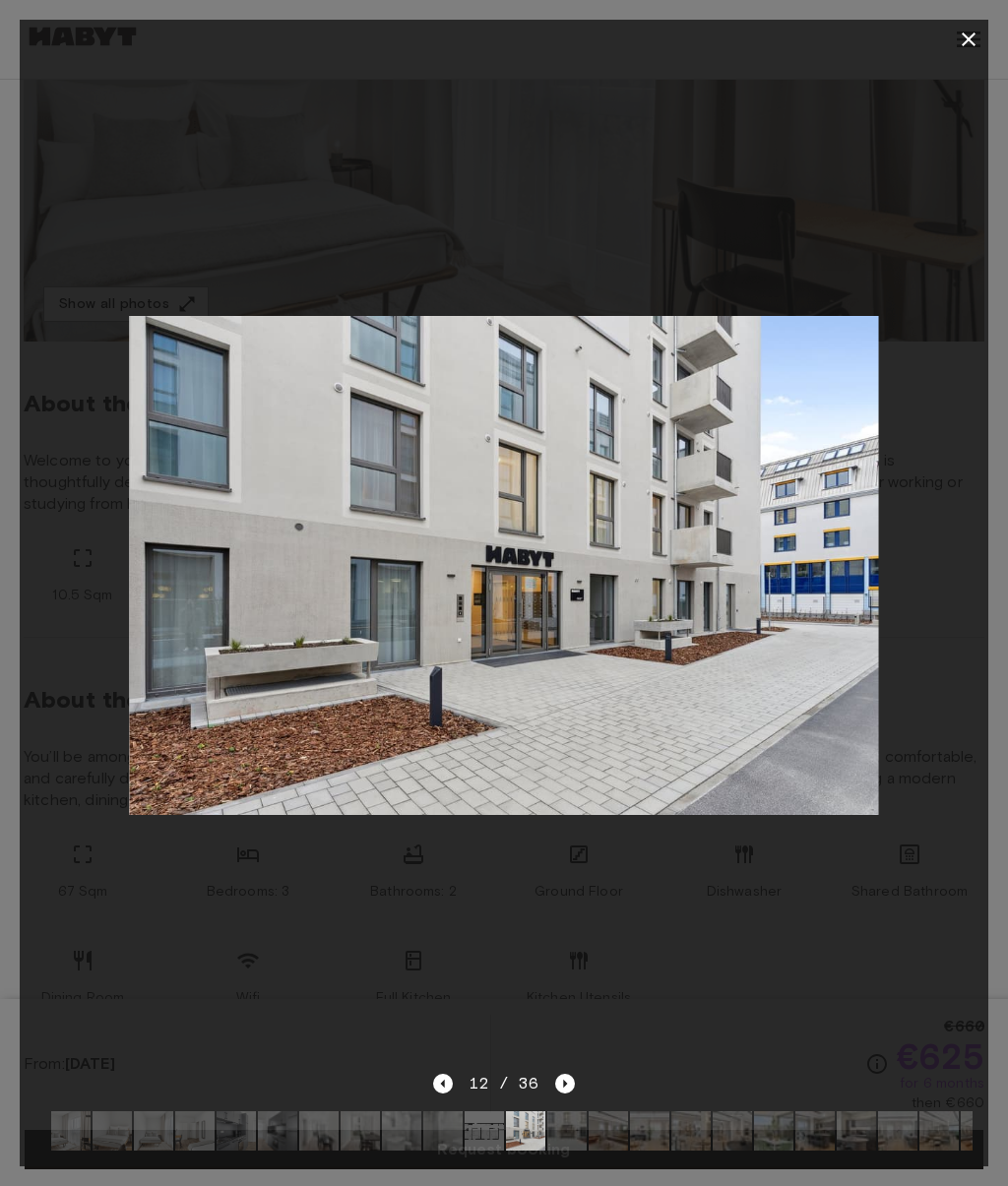
click at [568, 1093] on icon "Next image" at bounding box center [565, 1083] width 20 height 20
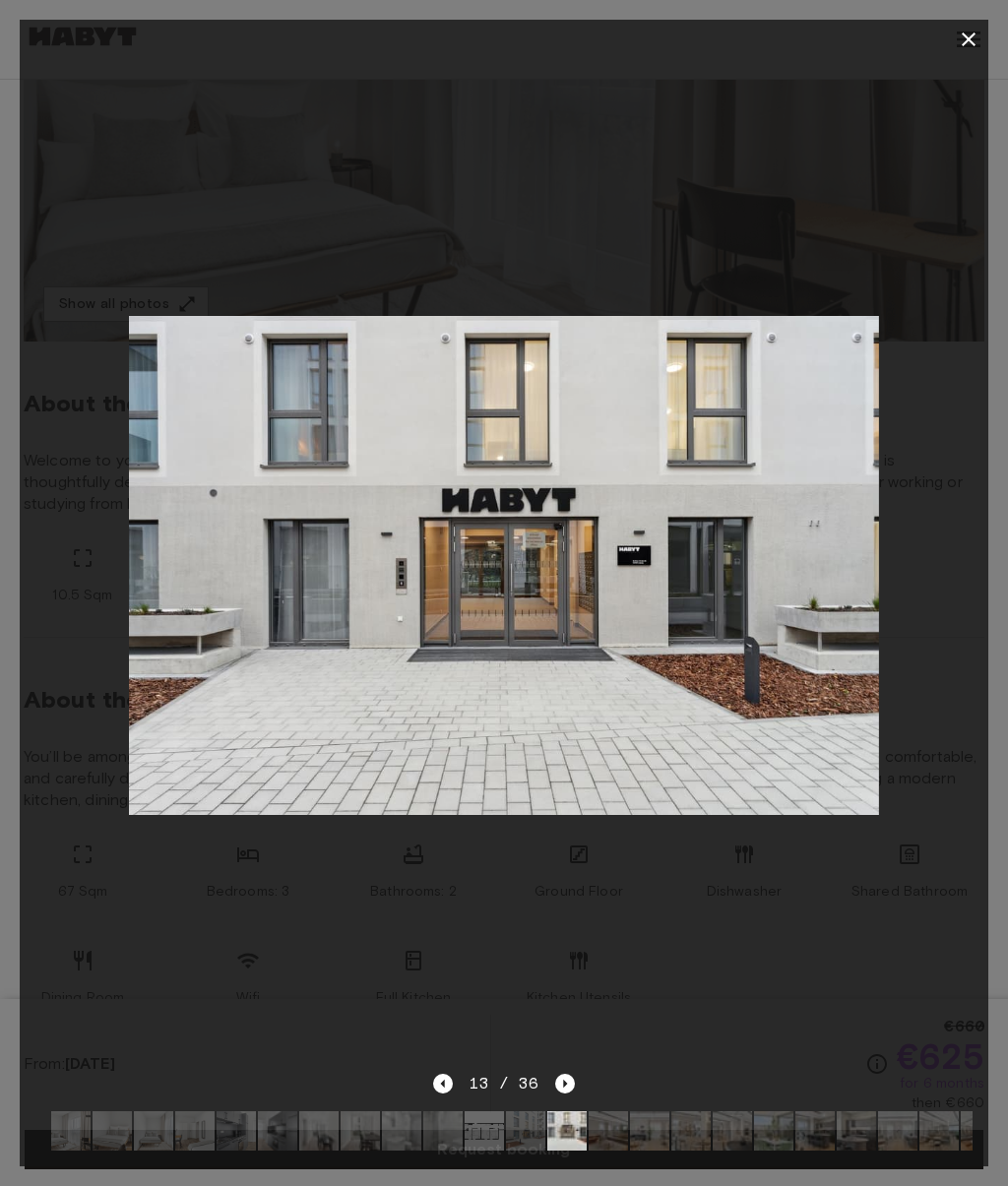
click at [586, 1166] on div "13 / 36" at bounding box center [504, 1119] width 968 height 95
click at [570, 1093] on icon "Next image" at bounding box center [565, 1083] width 20 height 20
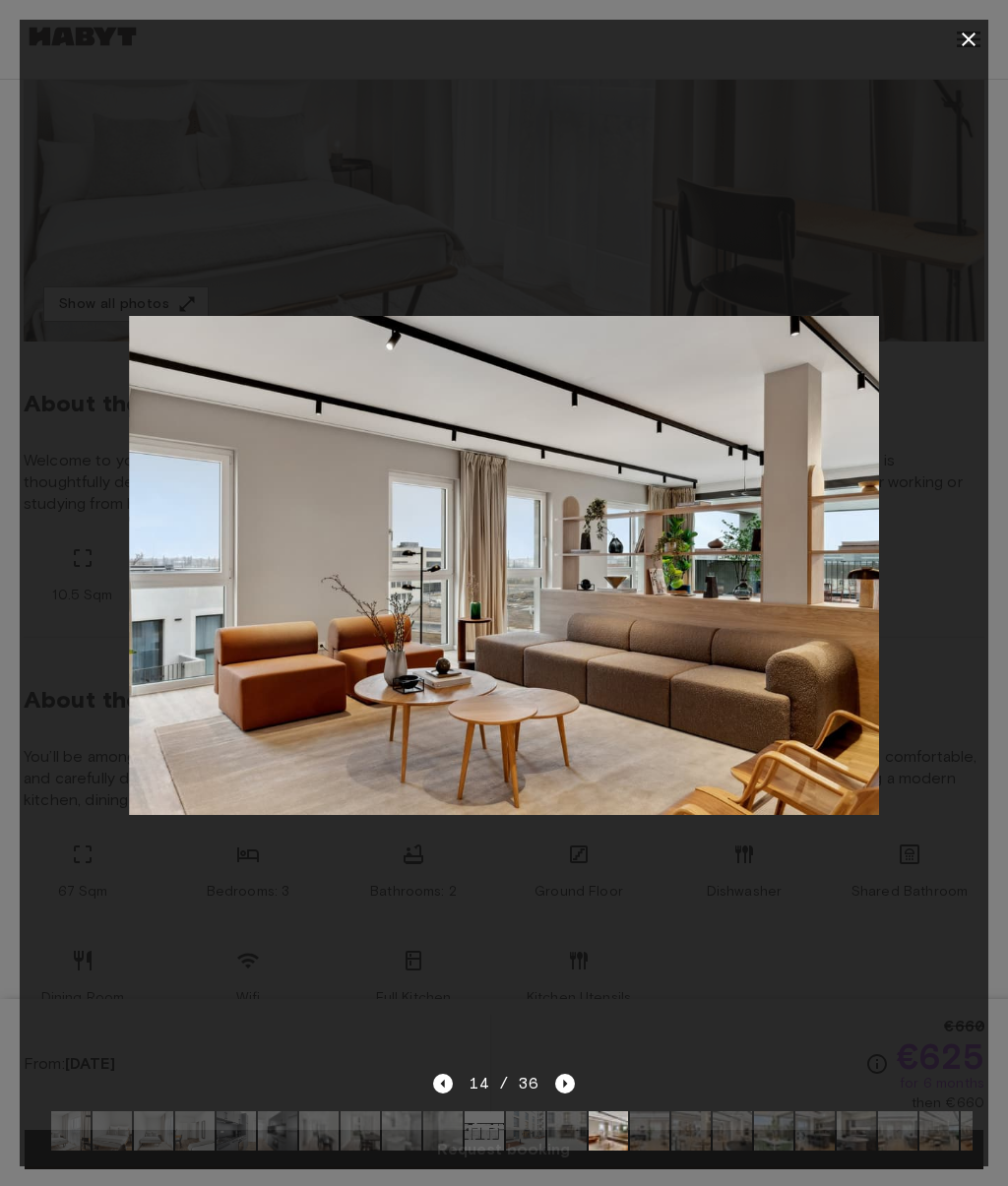
click at [569, 1093] on icon "Next image" at bounding box center [565, 1083] width 20 height 20
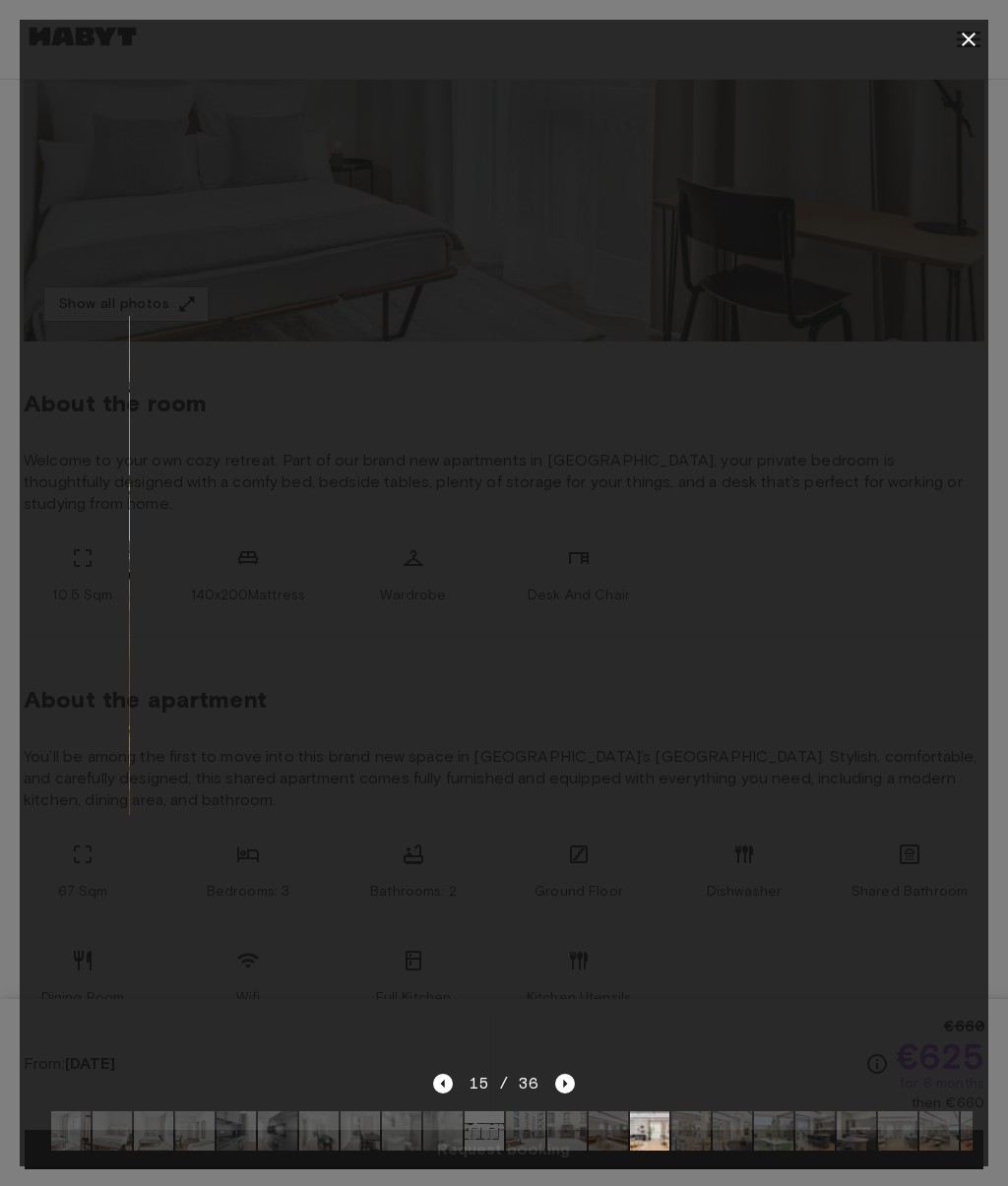
click at [561, 1093] on icon "Next image" at bounding box center [565, 1083] width 20 height 20
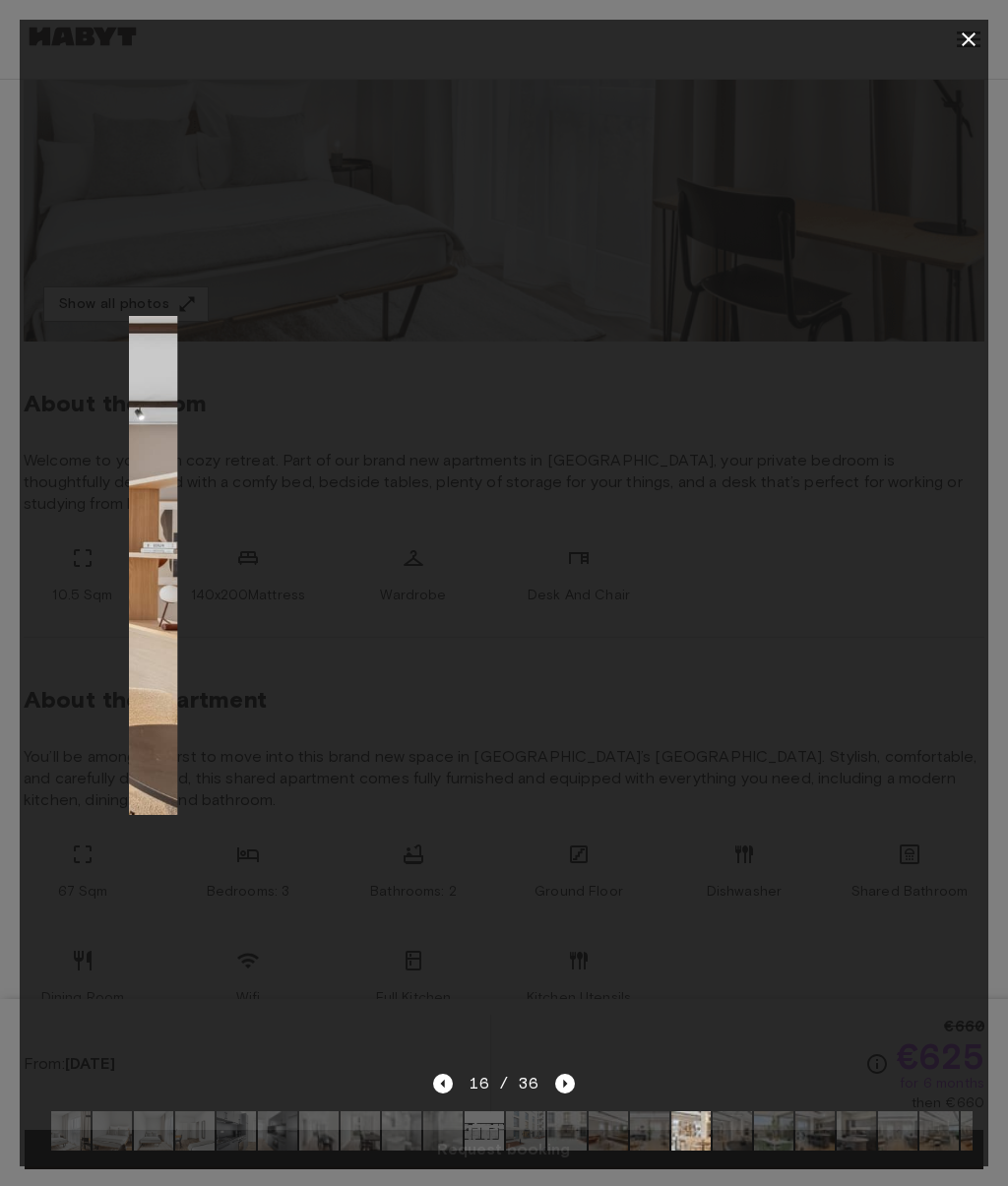
click at [565, 1093] on icon "Next image" at bounding box center [565, 1083] width 20 height 20
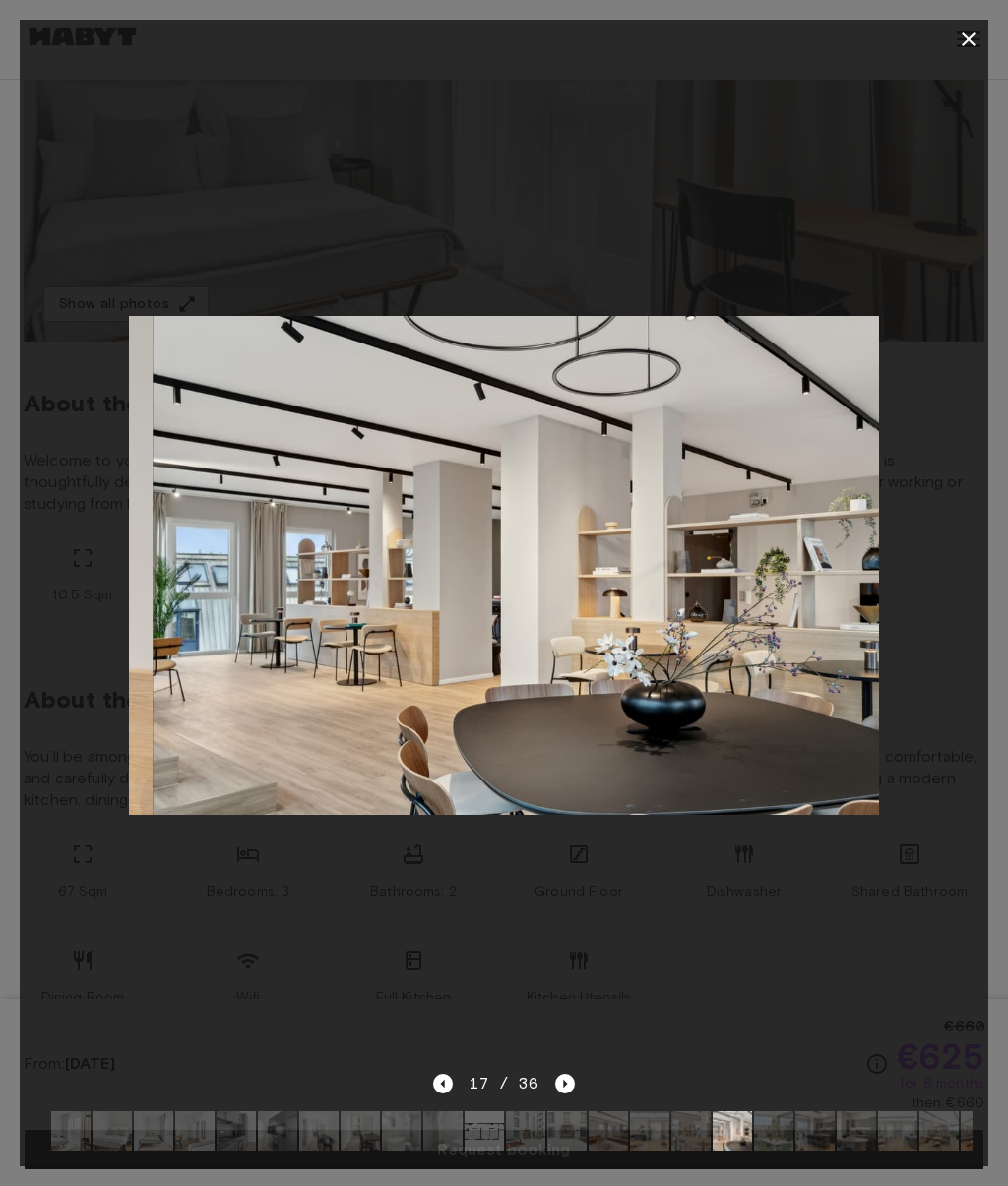
click at [555, 1093] on icon "Next image" at bounding box center [565, 1083] width 20 height 20
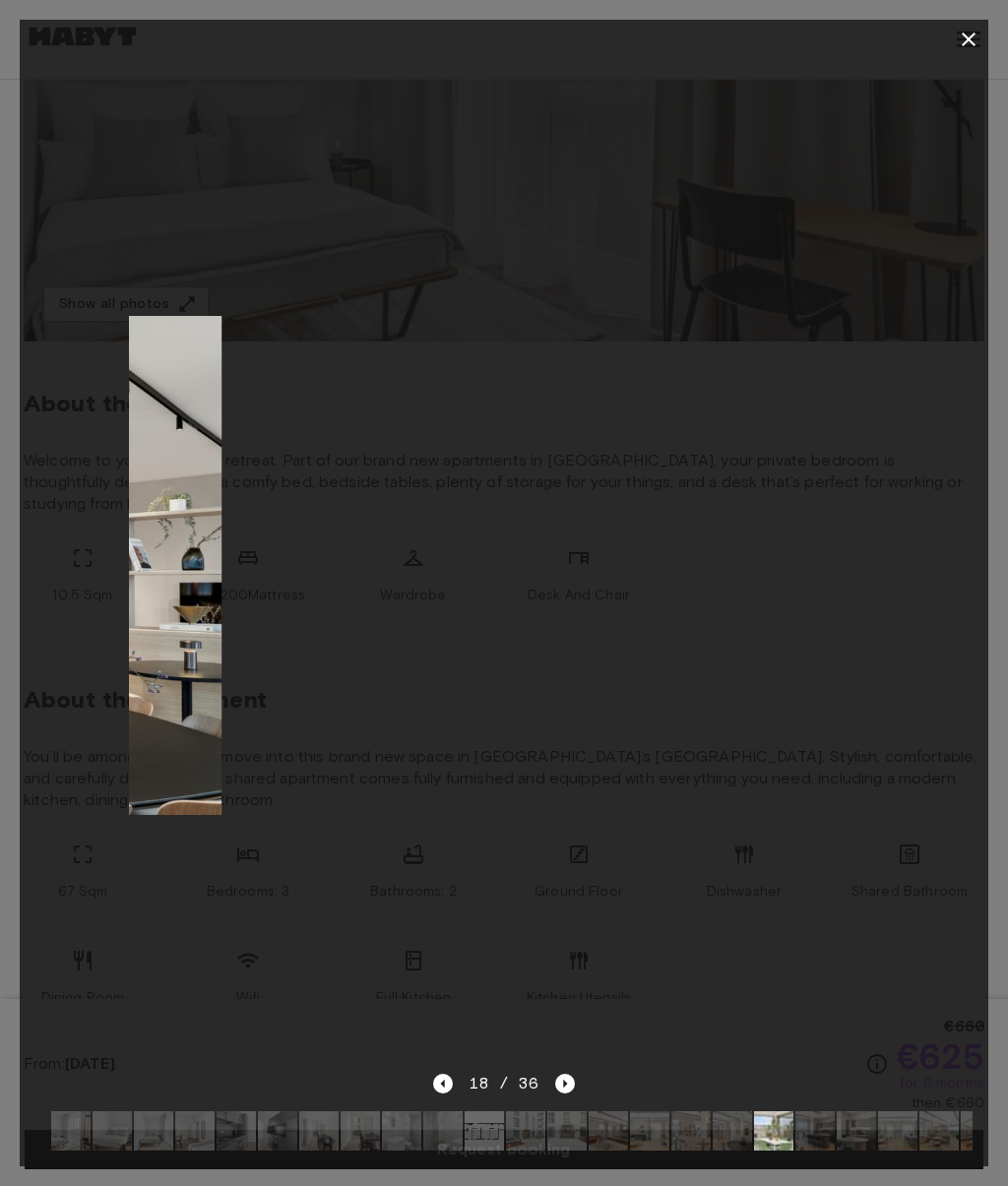
click at [555, 1093] on icon "Next image" at bounding box center [565, 1083] width 20 height 20
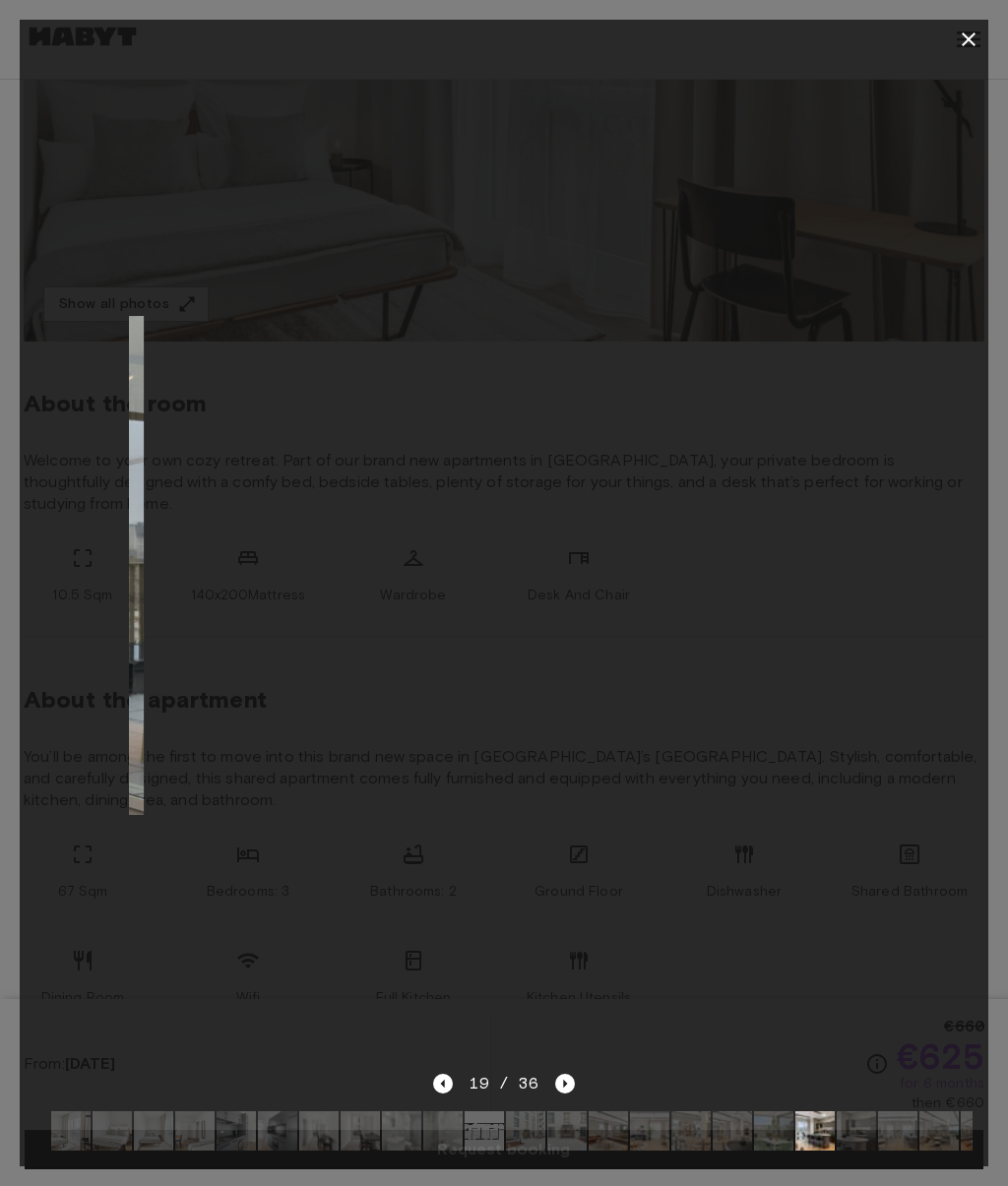
click at [555, 1093] on icon "Next image" at bounding box center [565, 1083] width 20 height 20
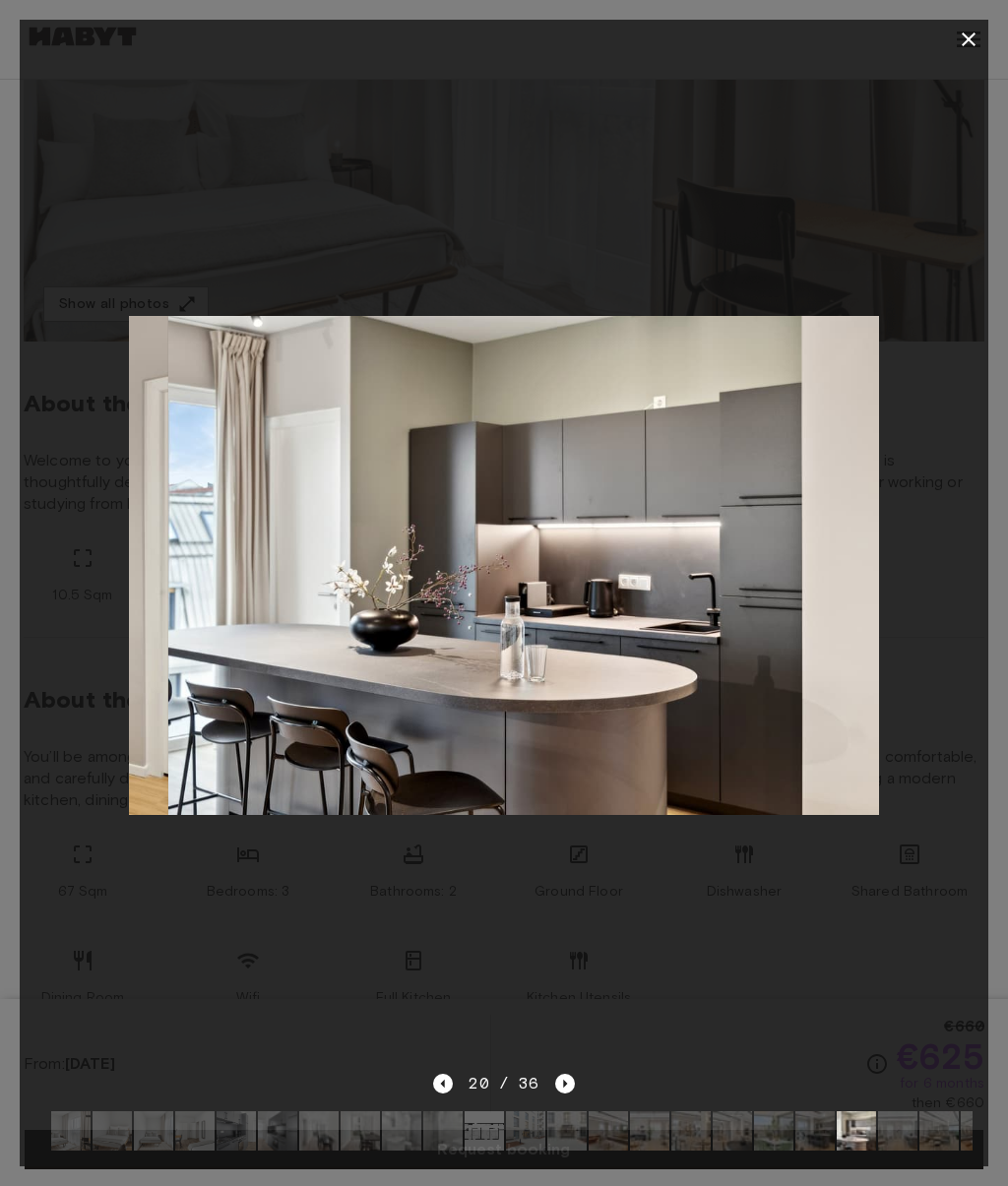
click at [555, 1093] on icon "Next image" at bounding box center [565, 1083] width 20 height 20
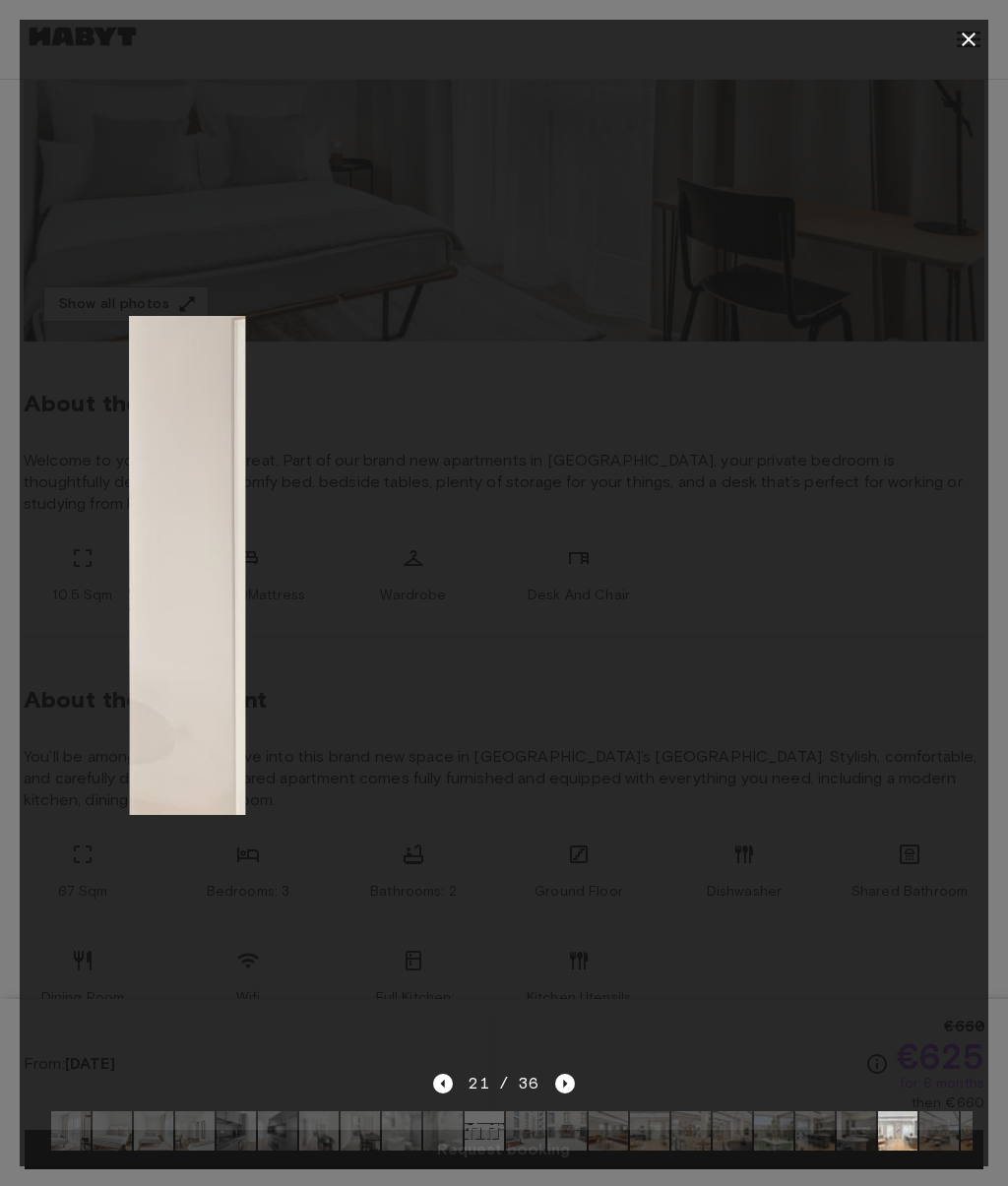
click at [558, 1093] on icon "Next image" at bounding box center [565, 1083] width 20 height 20
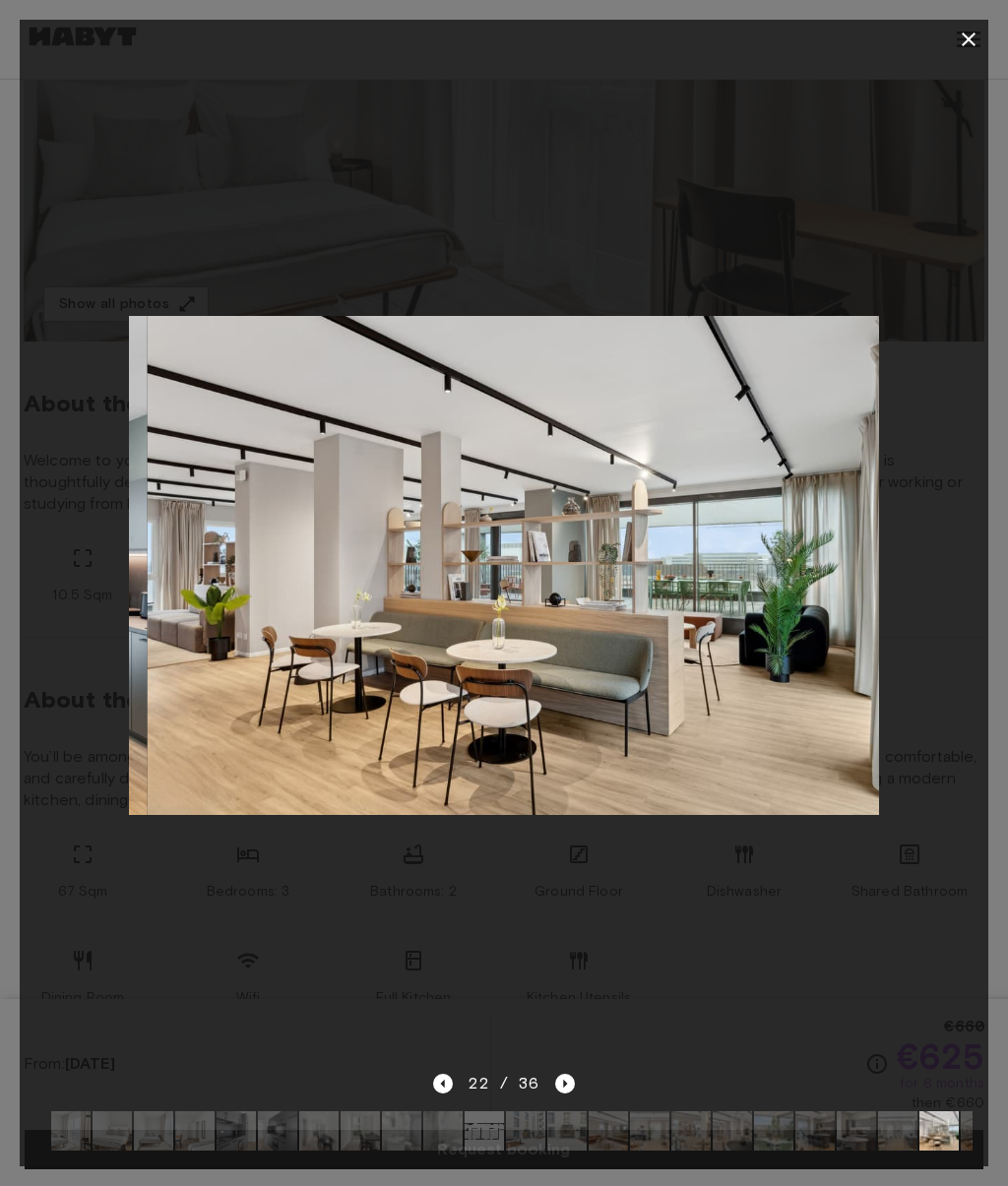
click at [557, 1093] on icon "Next image" at bounding box center [565, 1083] width 20 height 20
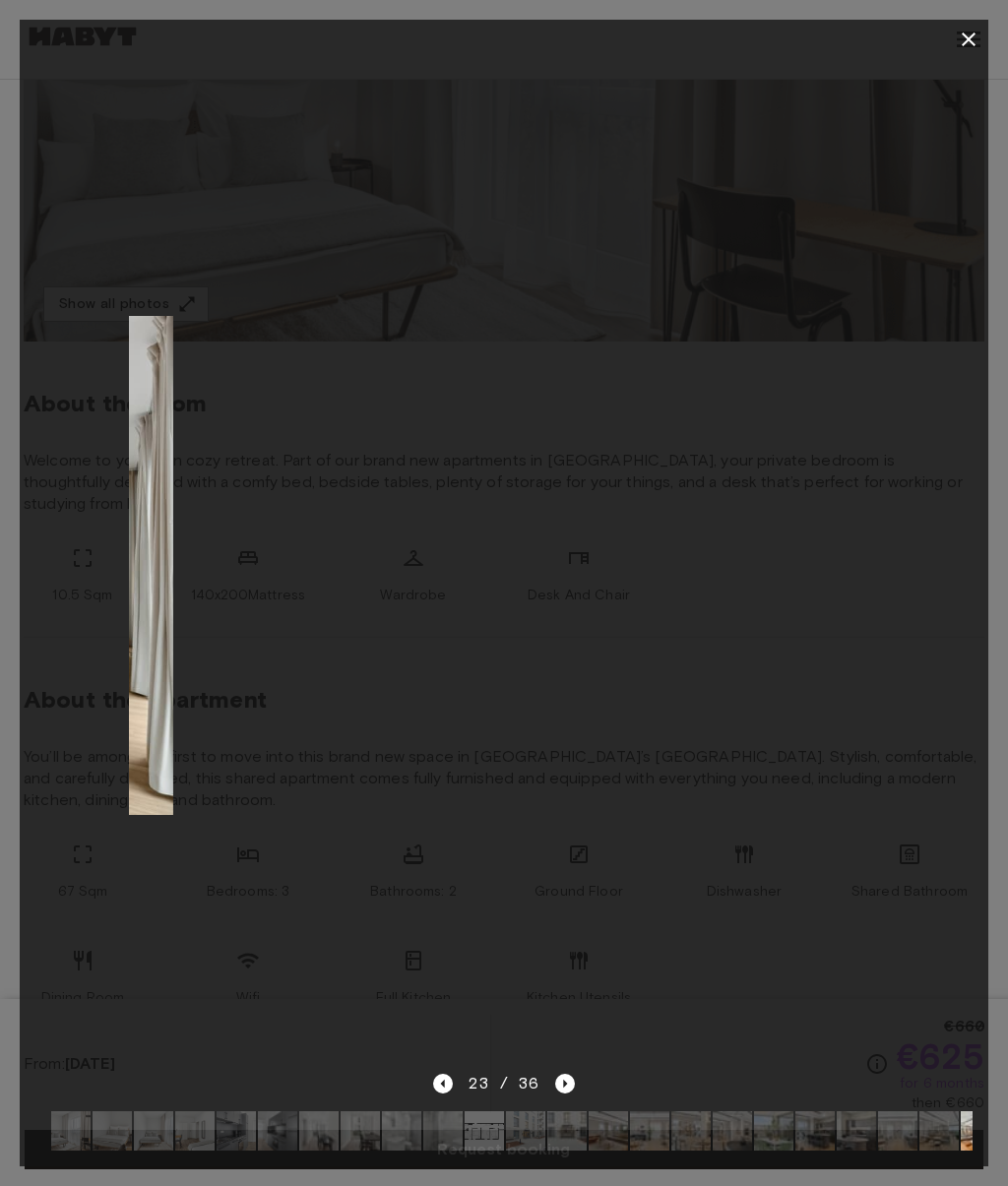
click at [556, 1093] on icon "Next image" at bounding box center [565, 1083] width 20 height 20
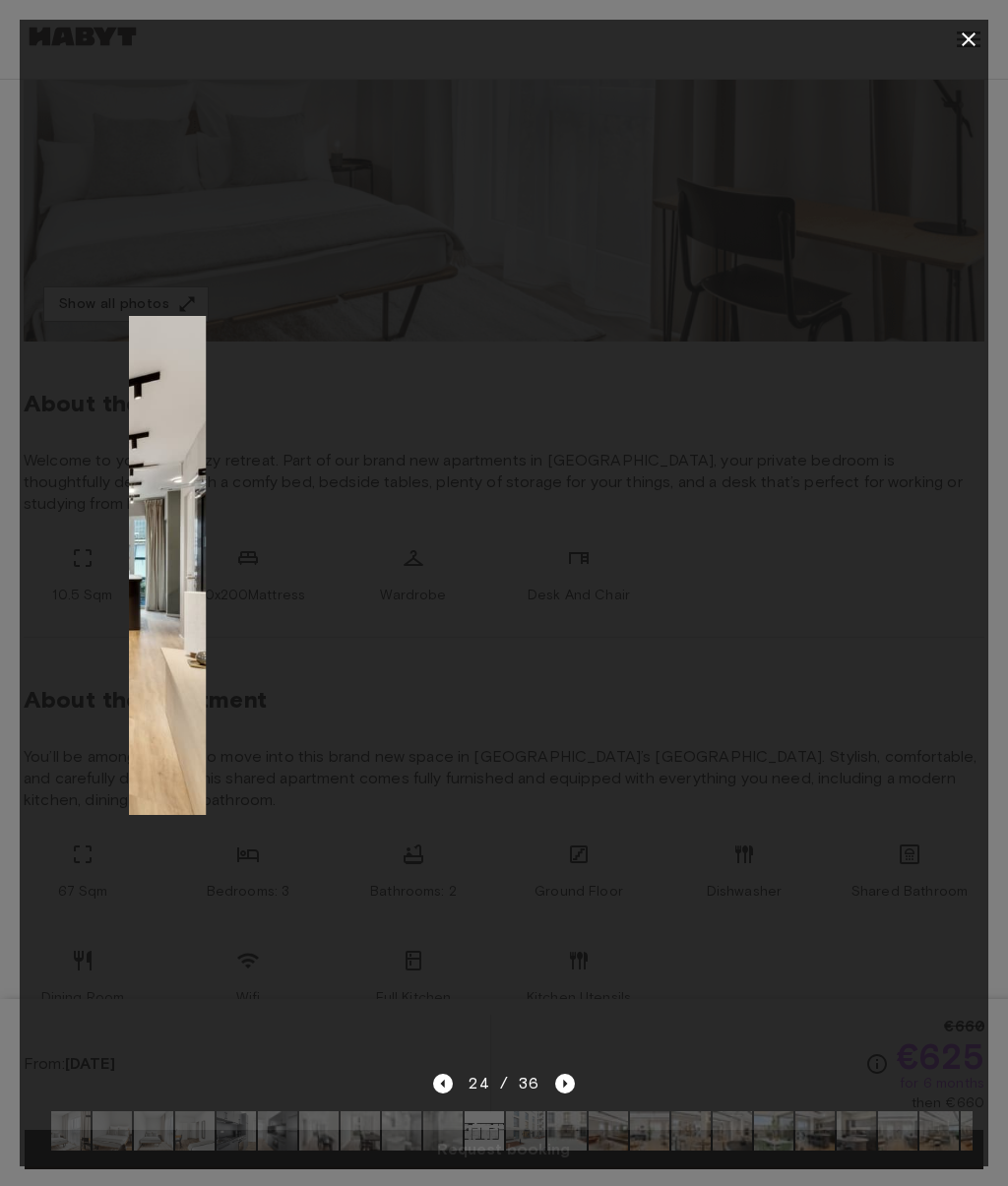
click at [561, 1093] on icon "Next image" at bounding box center [565, 1083] width 20 height 20
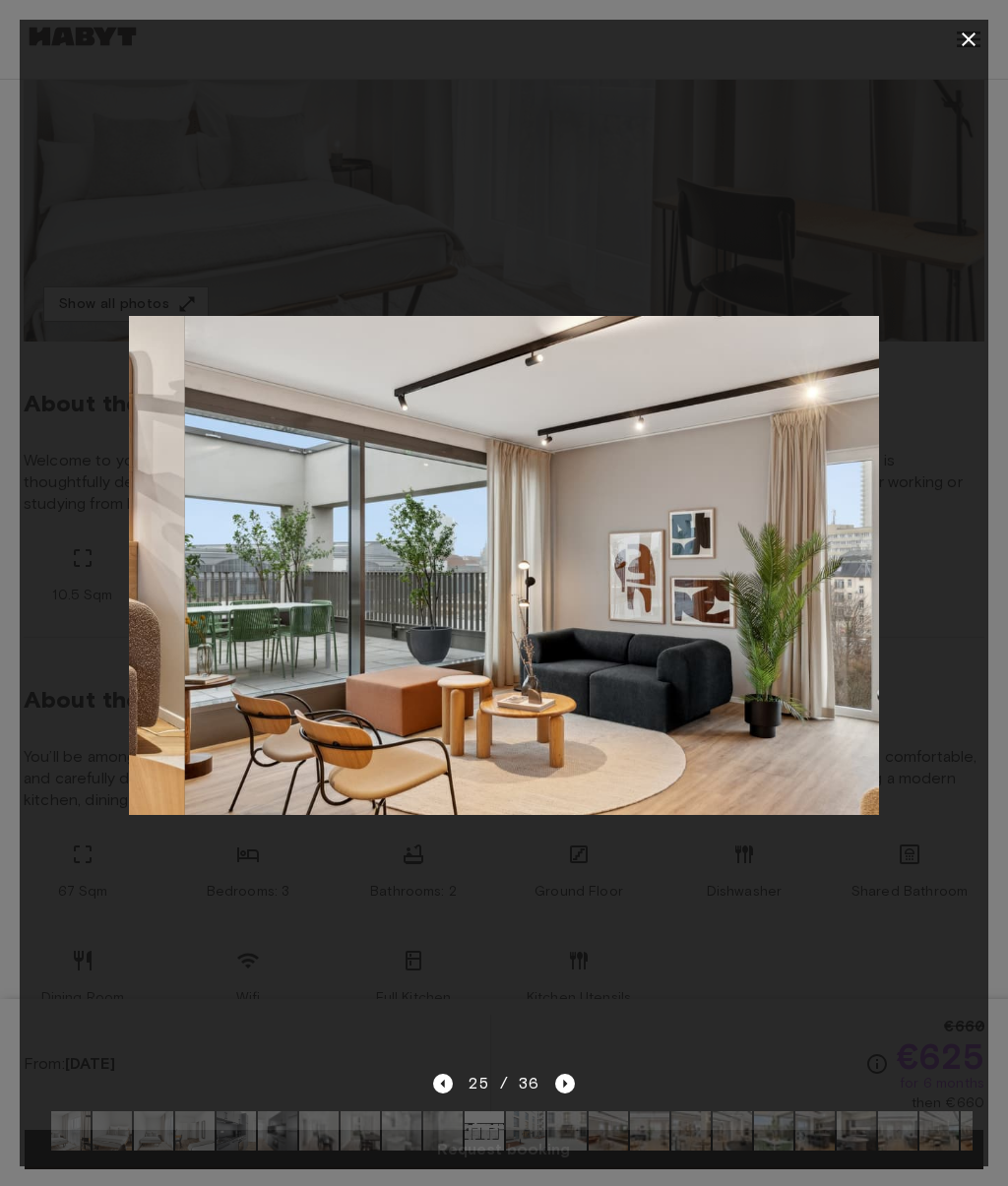
click at [1007, 66] on div at bounding box center [504, 593] width 1008 height 1186
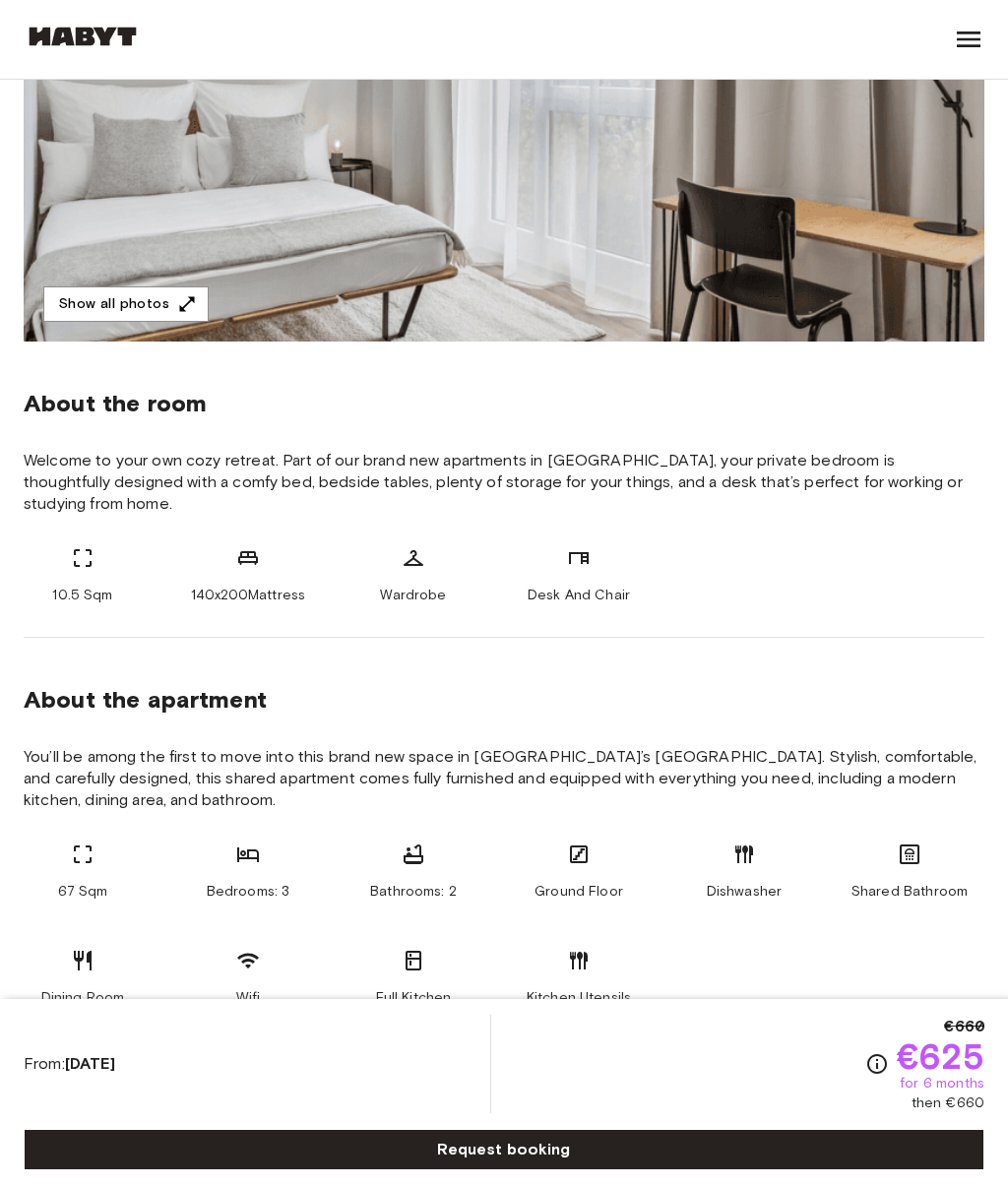
click at [964, 31] on icon at bounding box center [968, 40] width 32 height 32
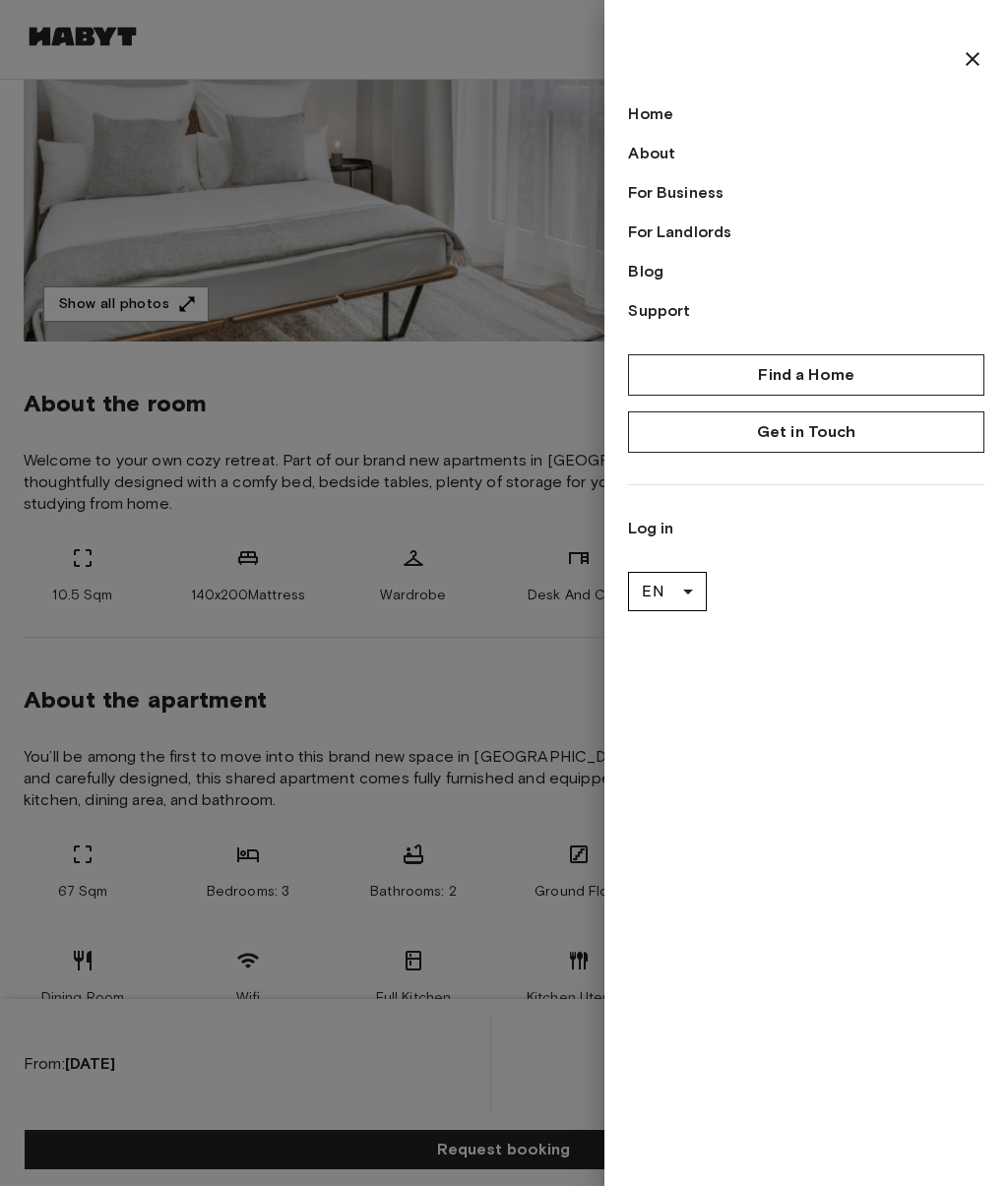
click at [132, 303] on div at bounding box center [504, 593] width 1008 height 1186
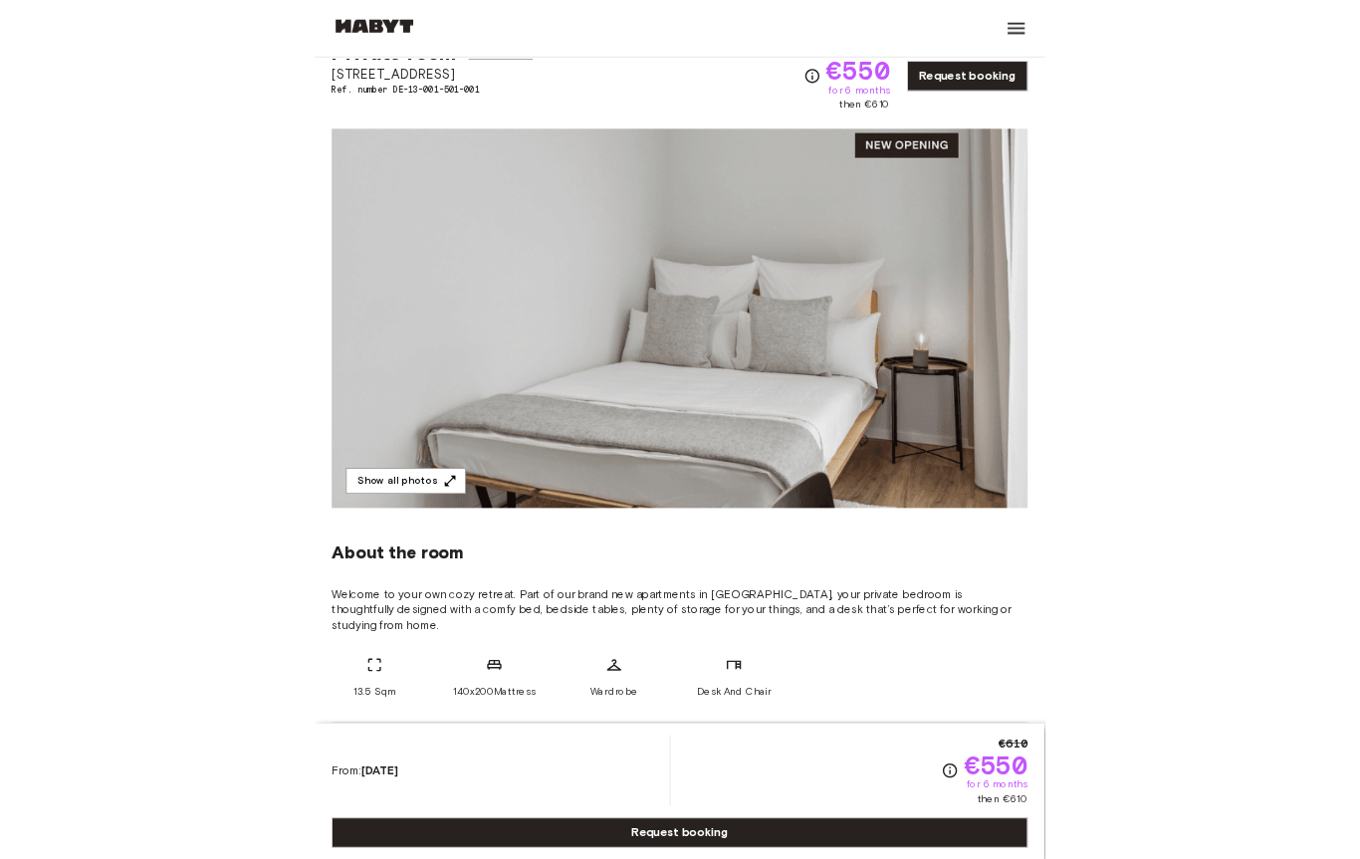
scroll to position [269, 0]
